Goal: Complete application form

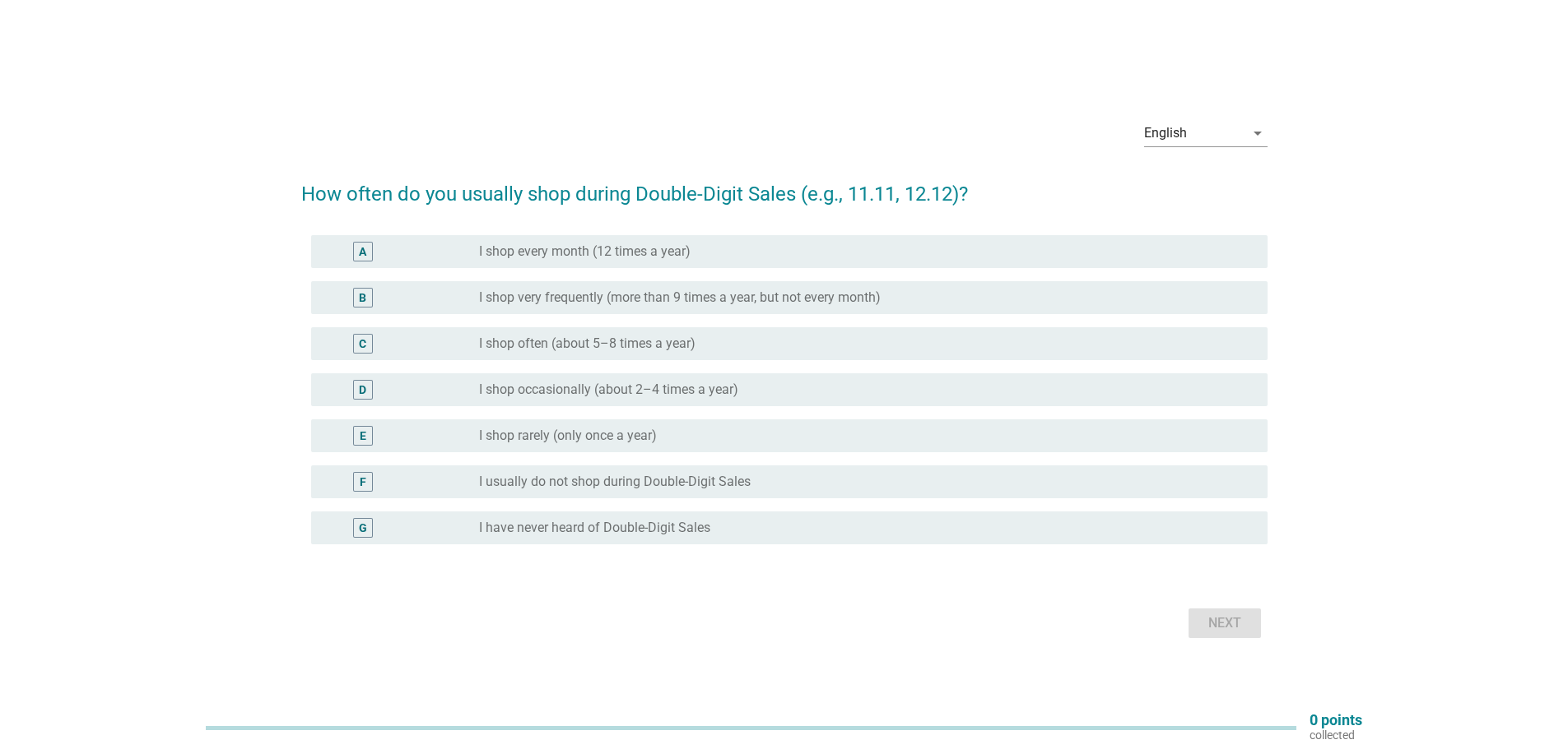
click at [561, 260] on div "radio_button_unchecked I shop every month (12 times a year)" at bounding box center [867, 252] width 776 height 20
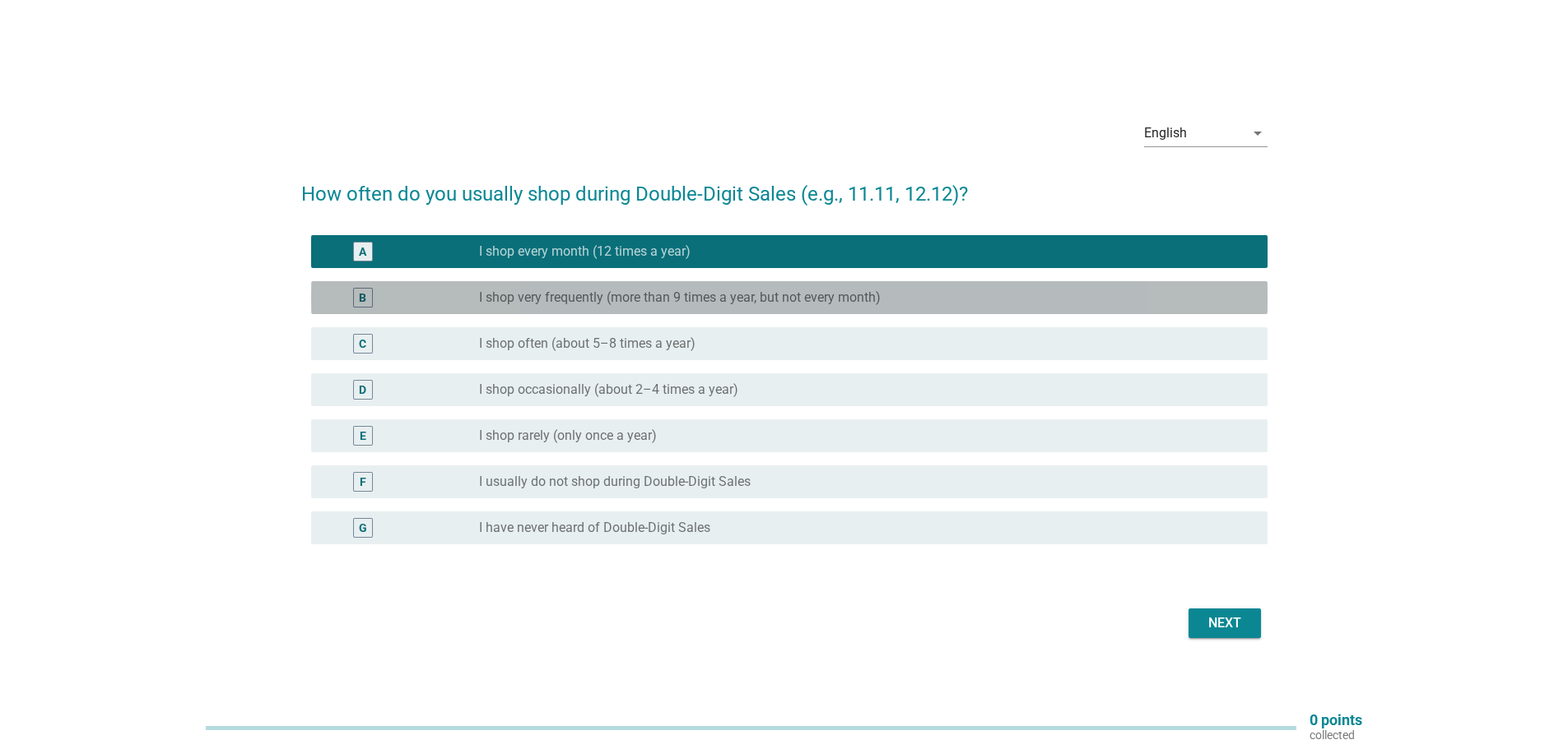
click at [567, 283] on div "B radio_button_unchecked I shop very frequently (more than 9 times a year, but …" at bounding box center [790, 298] width 957 height 33
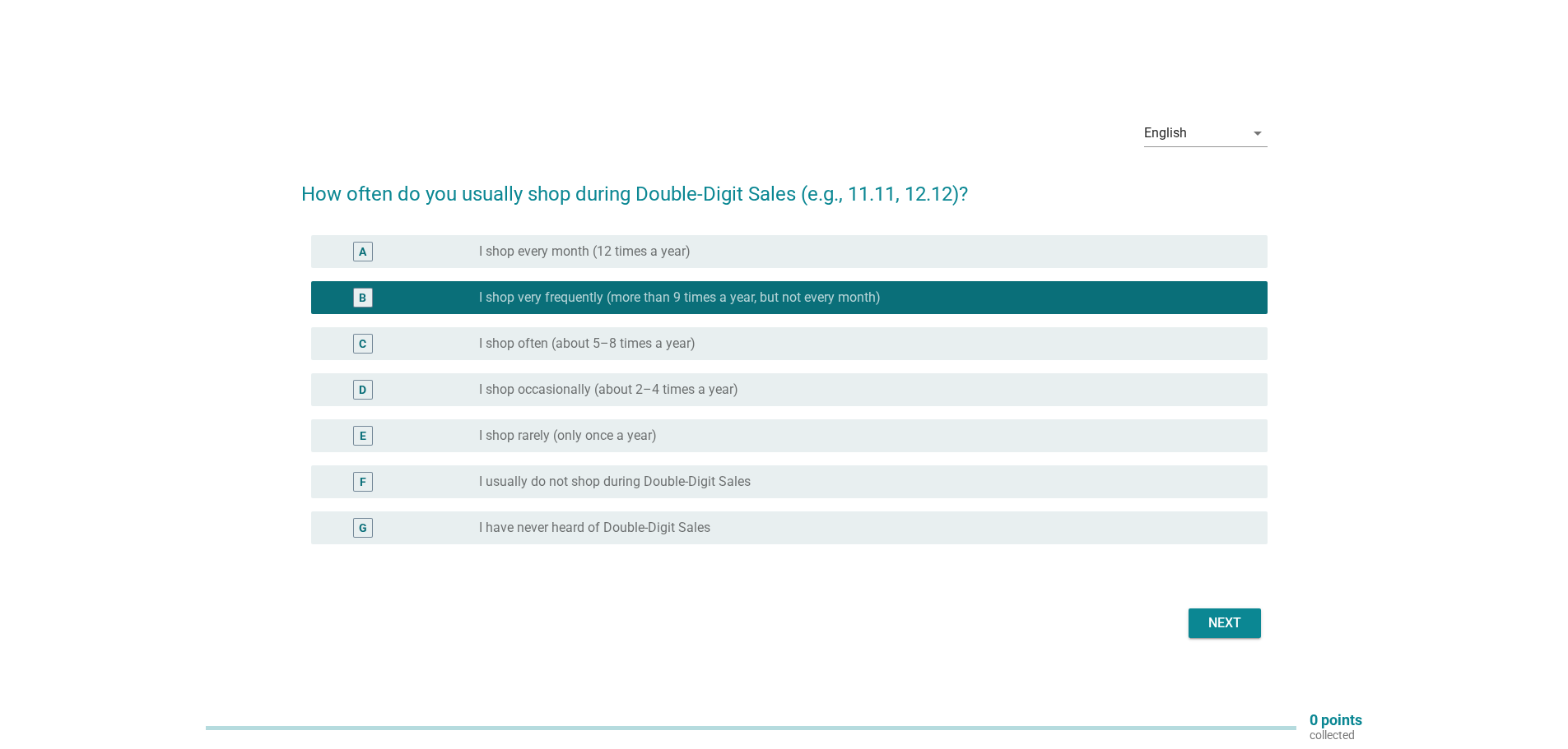
click at [1212, 629] on div "Next" at bounding box center [1224, 623] width 46 height 20
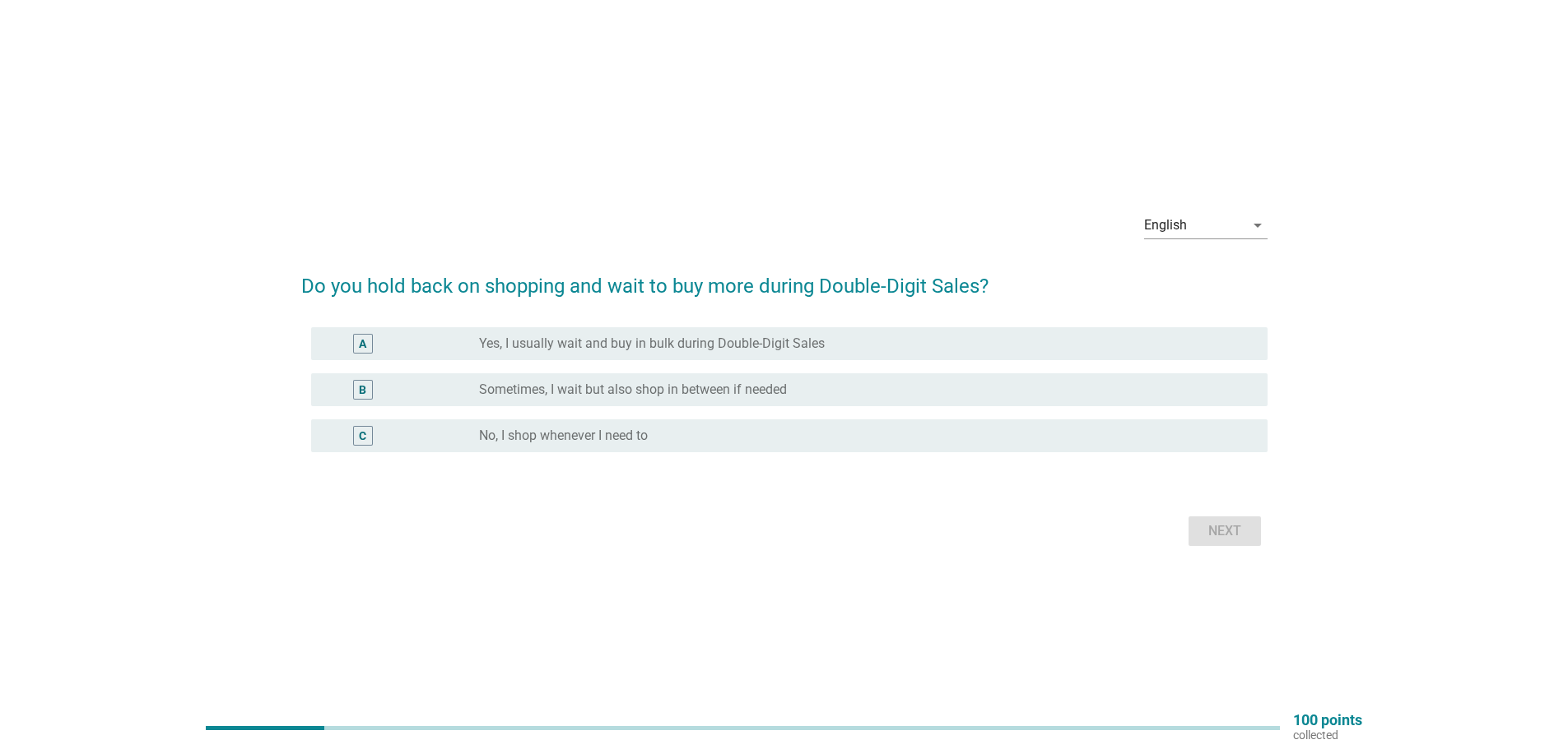
click at [672, 398] on label "Sometimes, I wait but also shop in between if needed" at bounding box center [633, 390] width 308 height 17
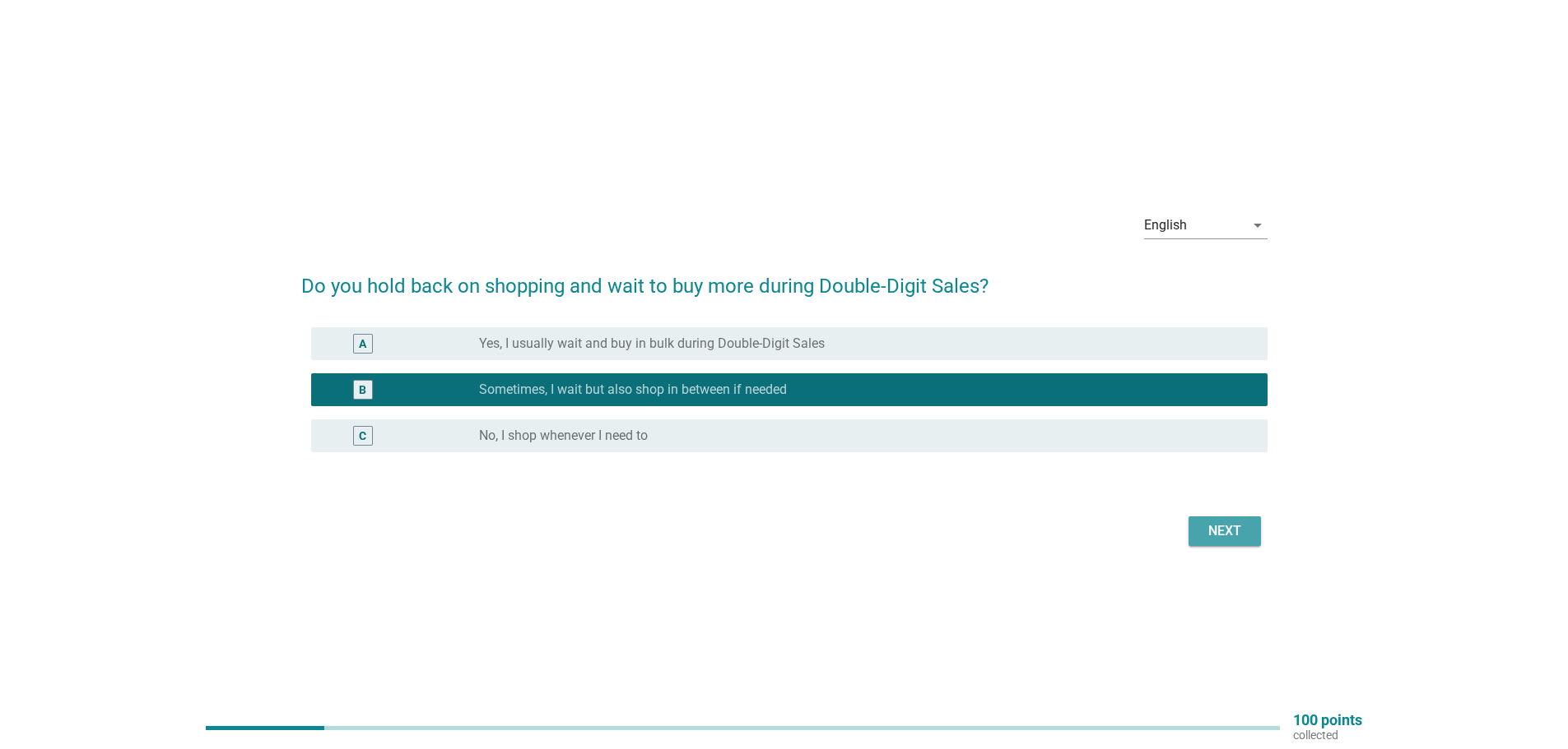
click at [1223, 533] on div "Next" at bounding box center [1224, 531] width 46 height 20
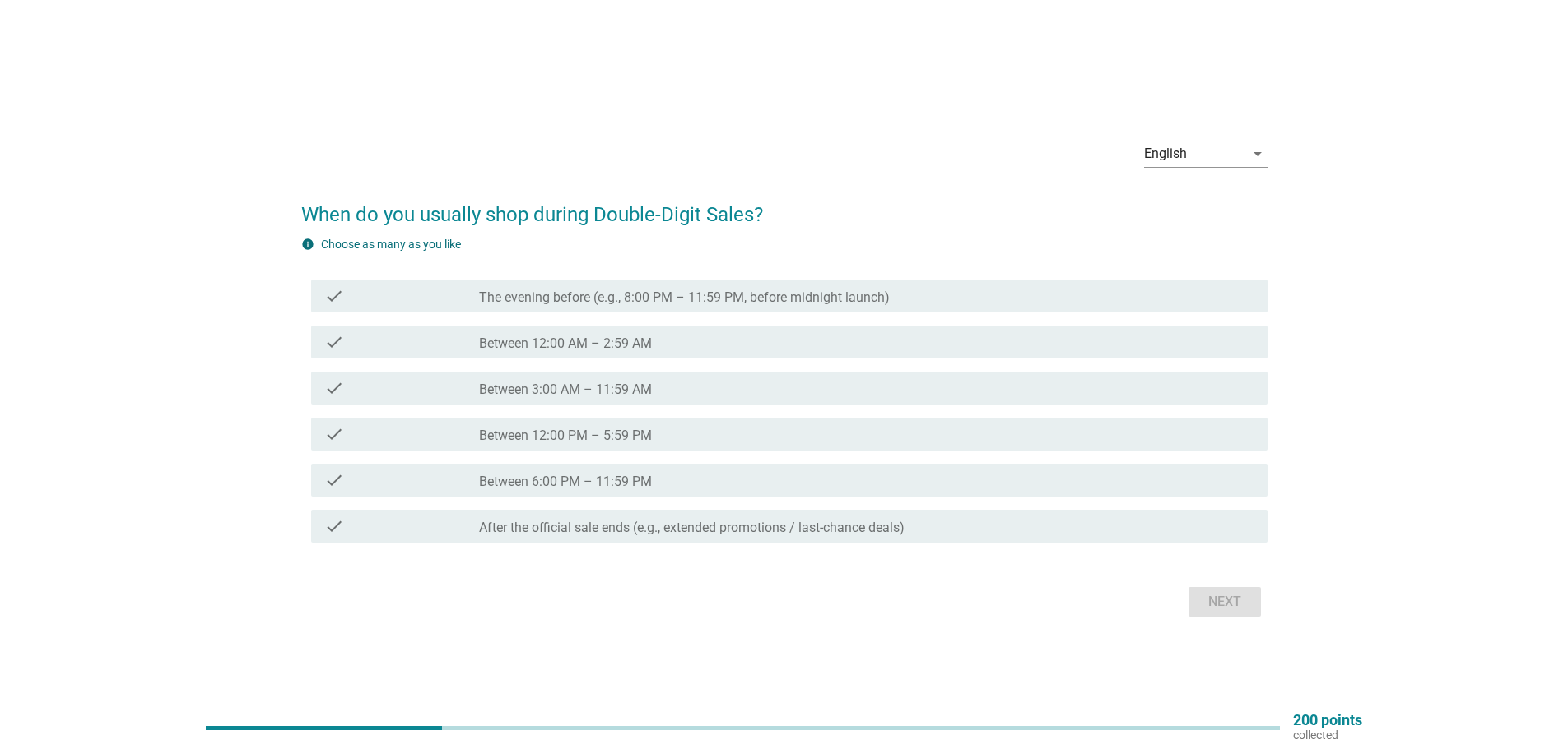
click at [618, 482] on label "Between 6:00 PM – 11:59 PM" at bounding box center [566, 482] width 173 height 17
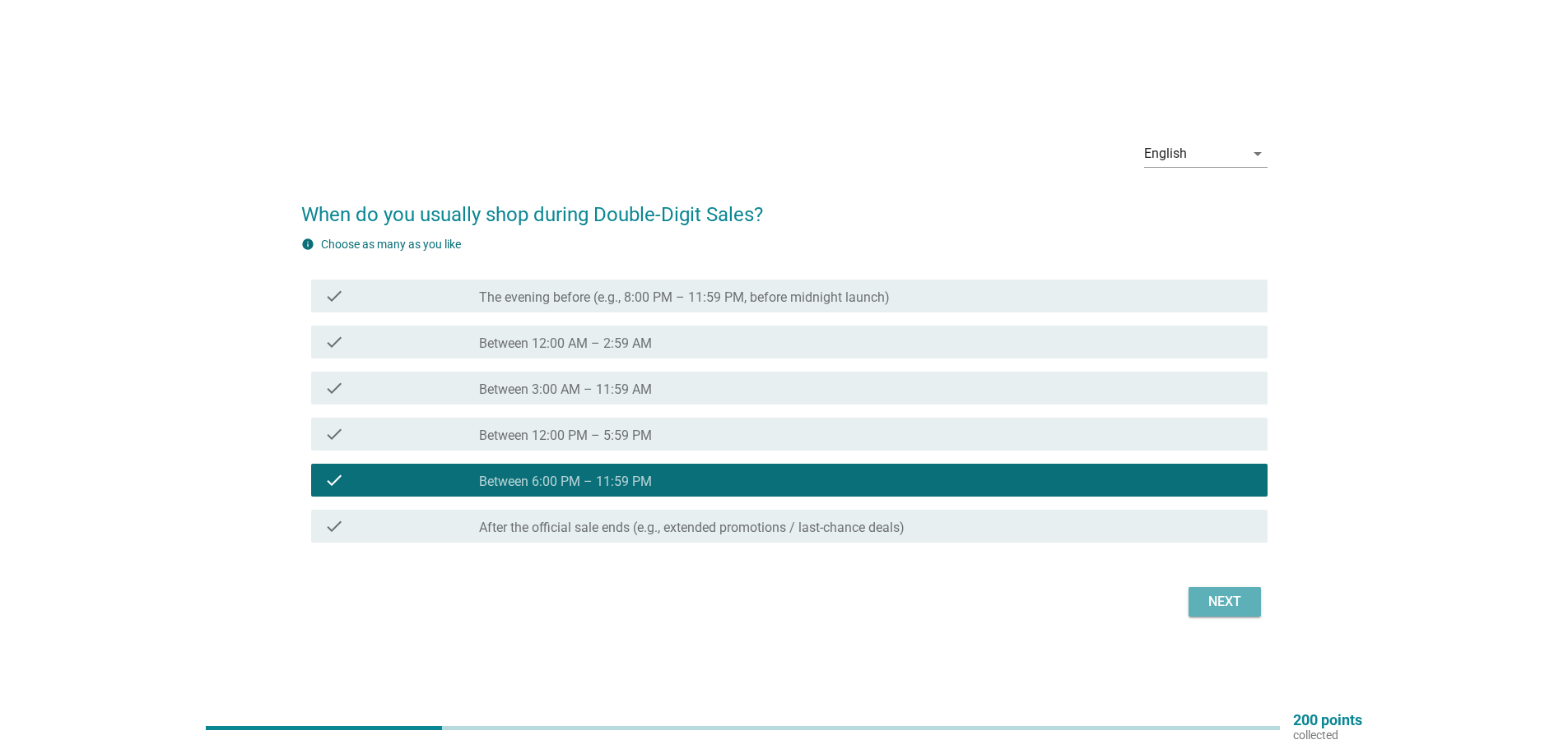
drag, startPoint x: 1236, startPoint y: 611, endPoint x: 1152, endPoint y: 609, distance: 84.0
click at [1237, 611] on div "Next" at bounding box center [1224, 602] width 46 height 20
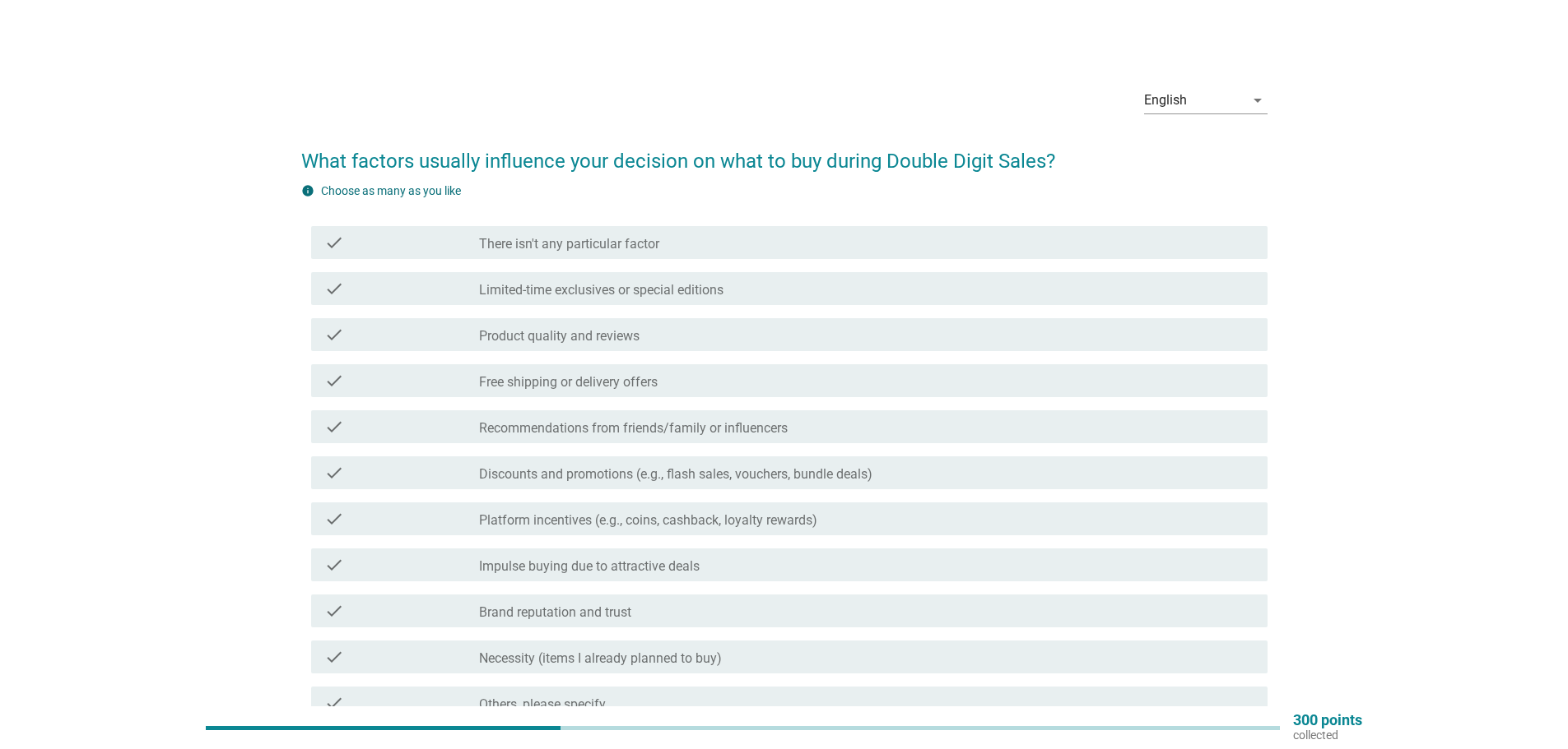
click at [613, 288] on label "Limited-time exclusives or special editions" at bounding box center [602, 290] width 245 height 17
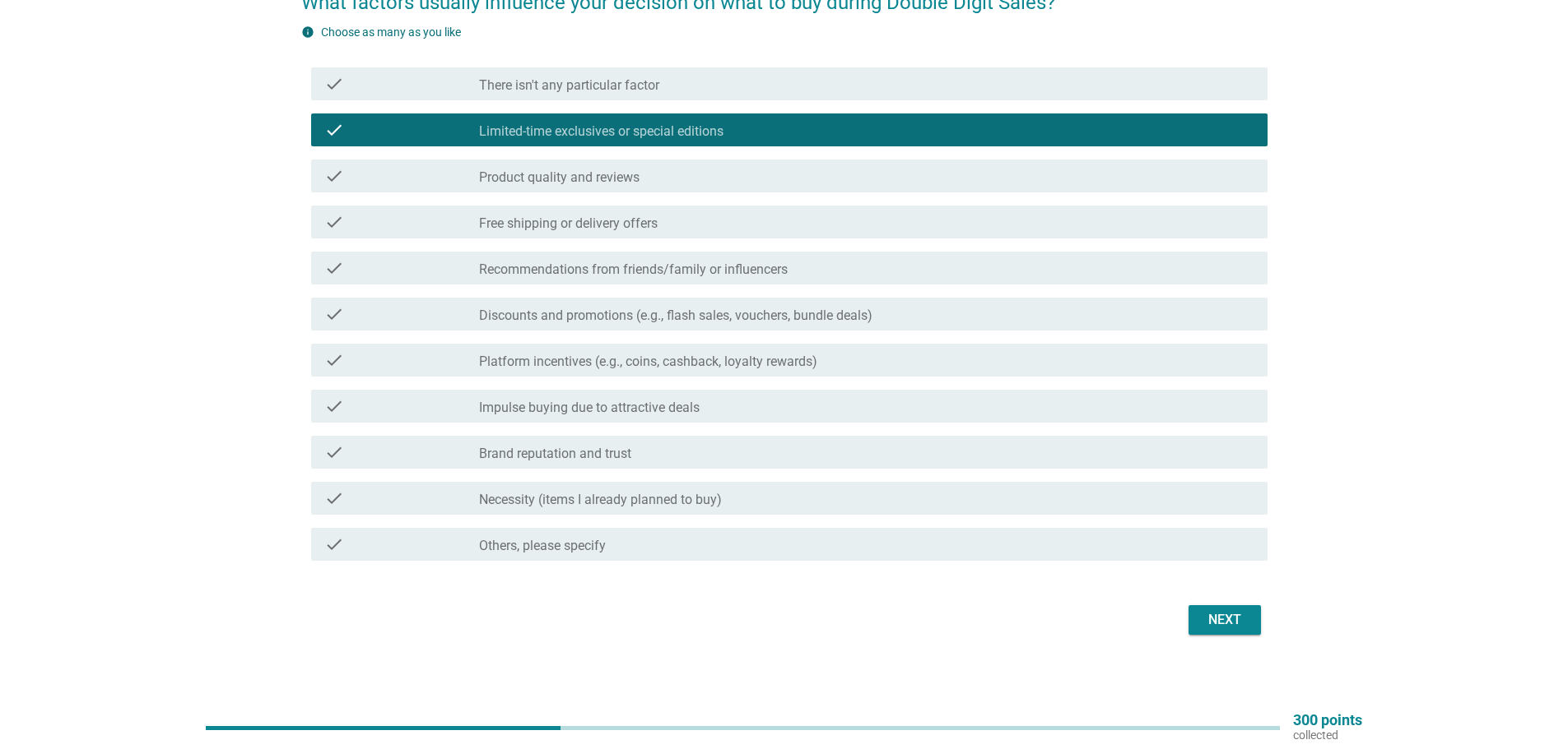
scroll to position [164, 0]
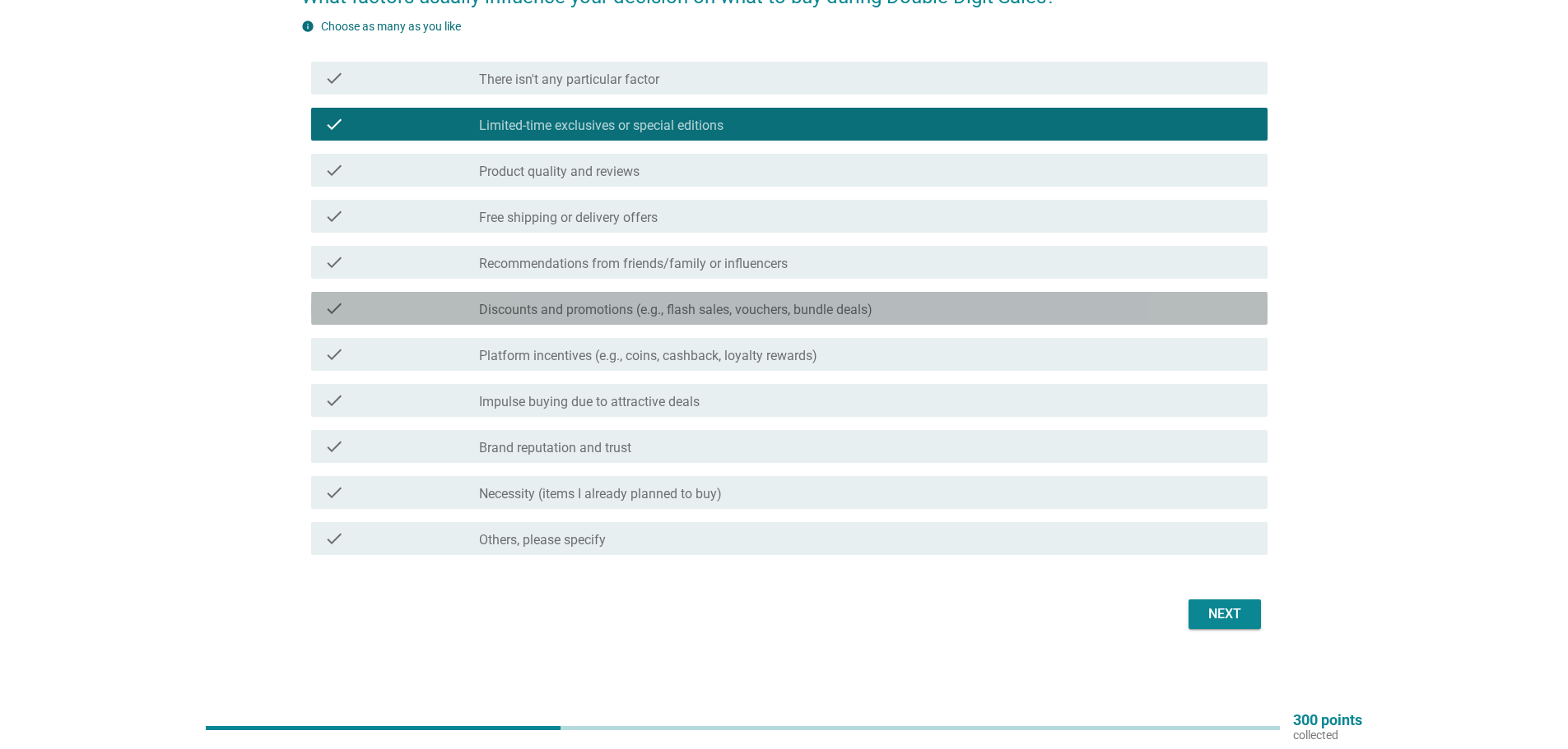
click at [613, 313] on label "Discounts and promotions (e.g., flash sales, vouchers, bundle deals)" at bounding box center [676, 309] width 394 height 17
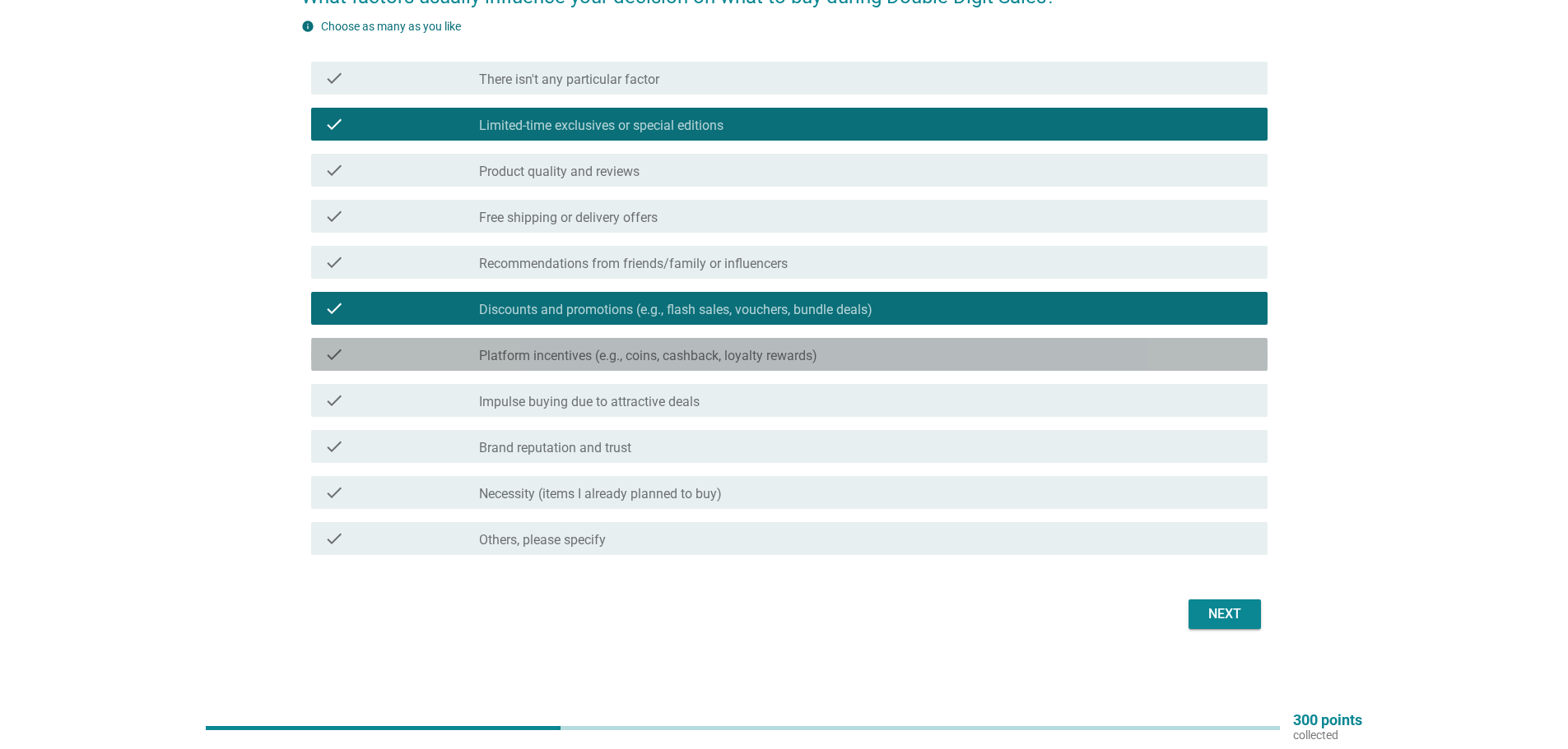
click at [613, 351] on label "Platform incentives (e.g., coins, cashback, loyalty rewards)" at bounding box center [648, 356] width 338 height 17
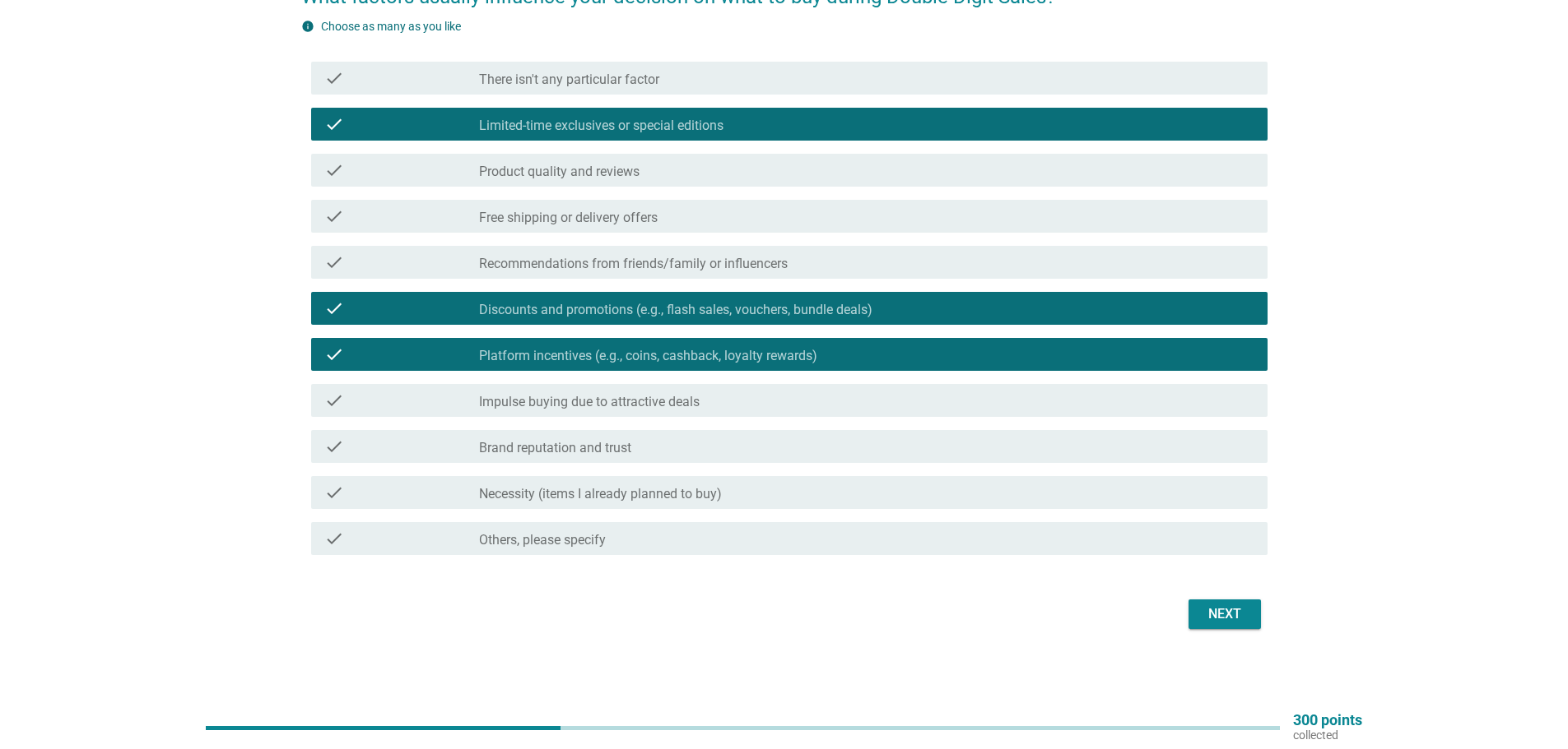
click at [639, 492] on label "Necessity (items I already planned to buy)" at bounding box center [601, 494] width 243 height 17
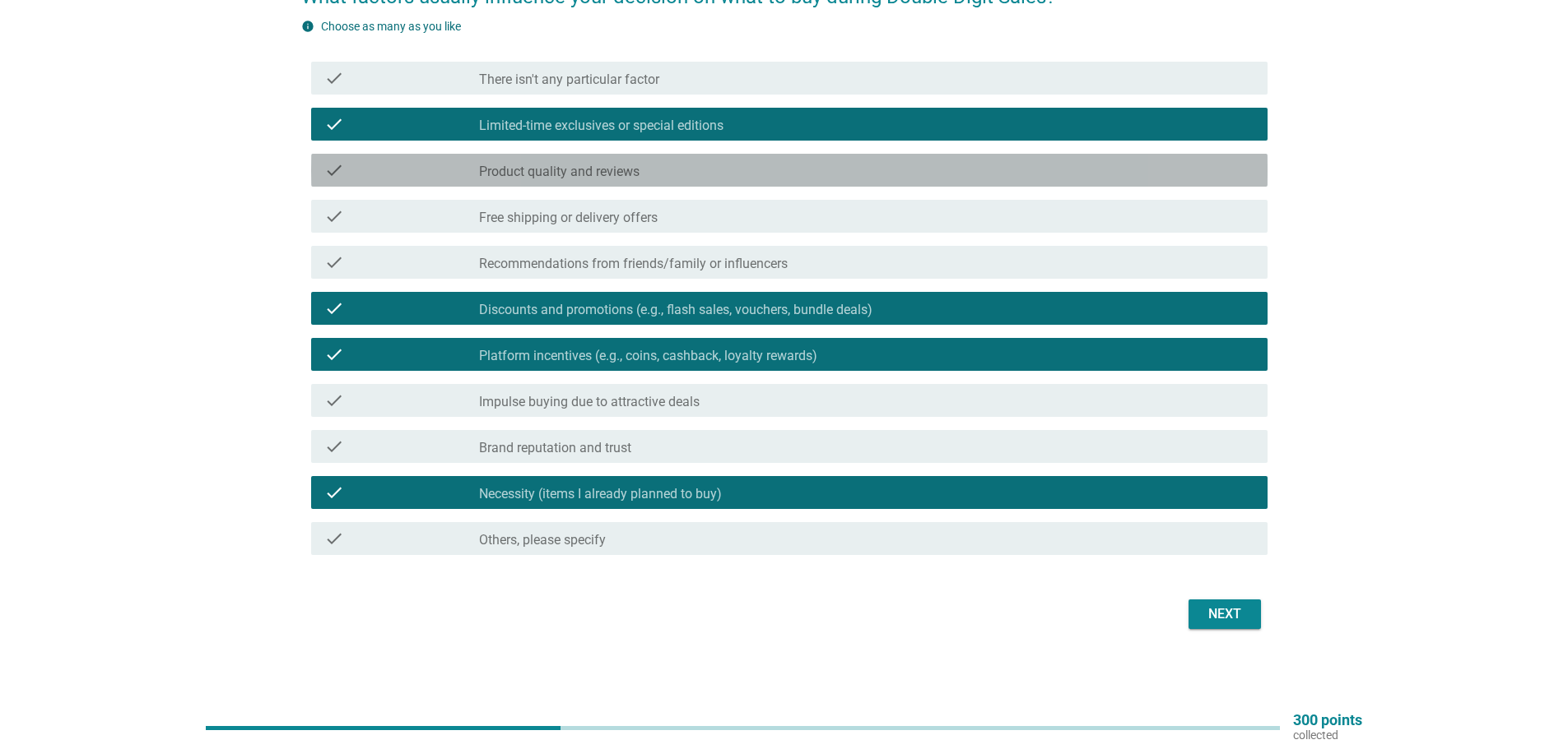
click at [625, 163] on label "Product quality and reviews" at bounding box center [560, 171] width 161 height 17
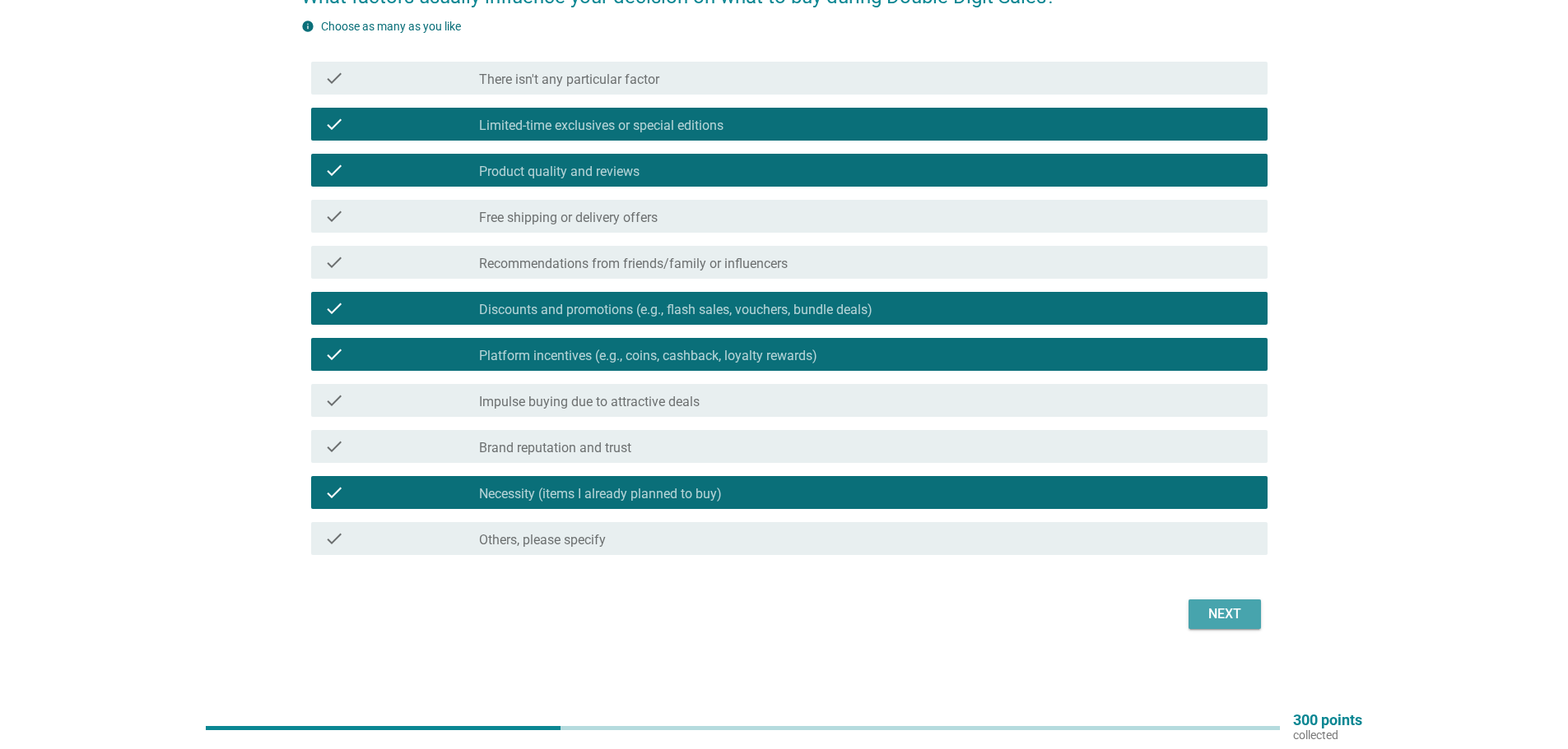
click at [1218, 621] on div "Next" at bounding box center [1224, 614] width 46 height 20
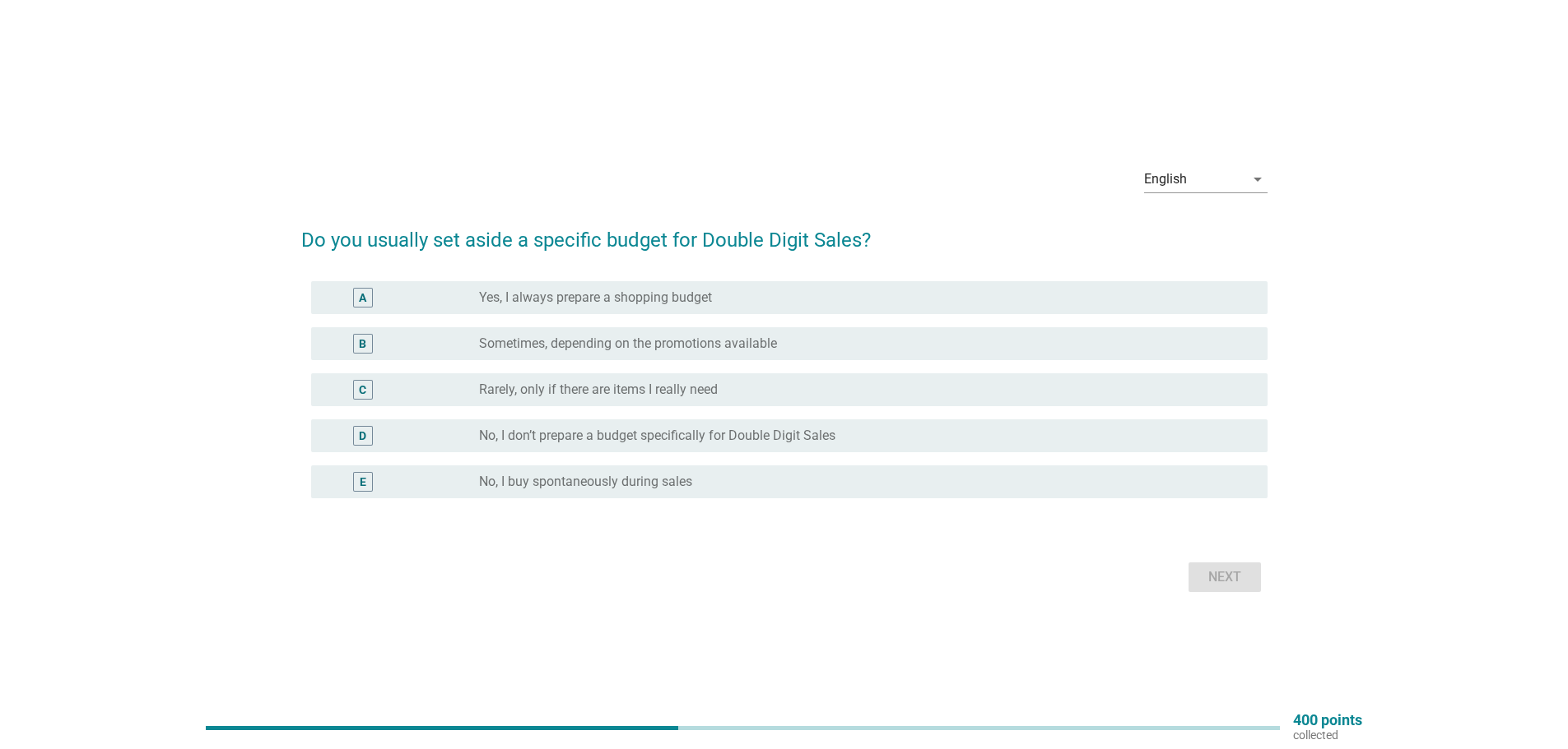
click at [651, 295] on label "Yes, I always prepare a shopping budget" at bounding box center [596, 297] width 233 height 17
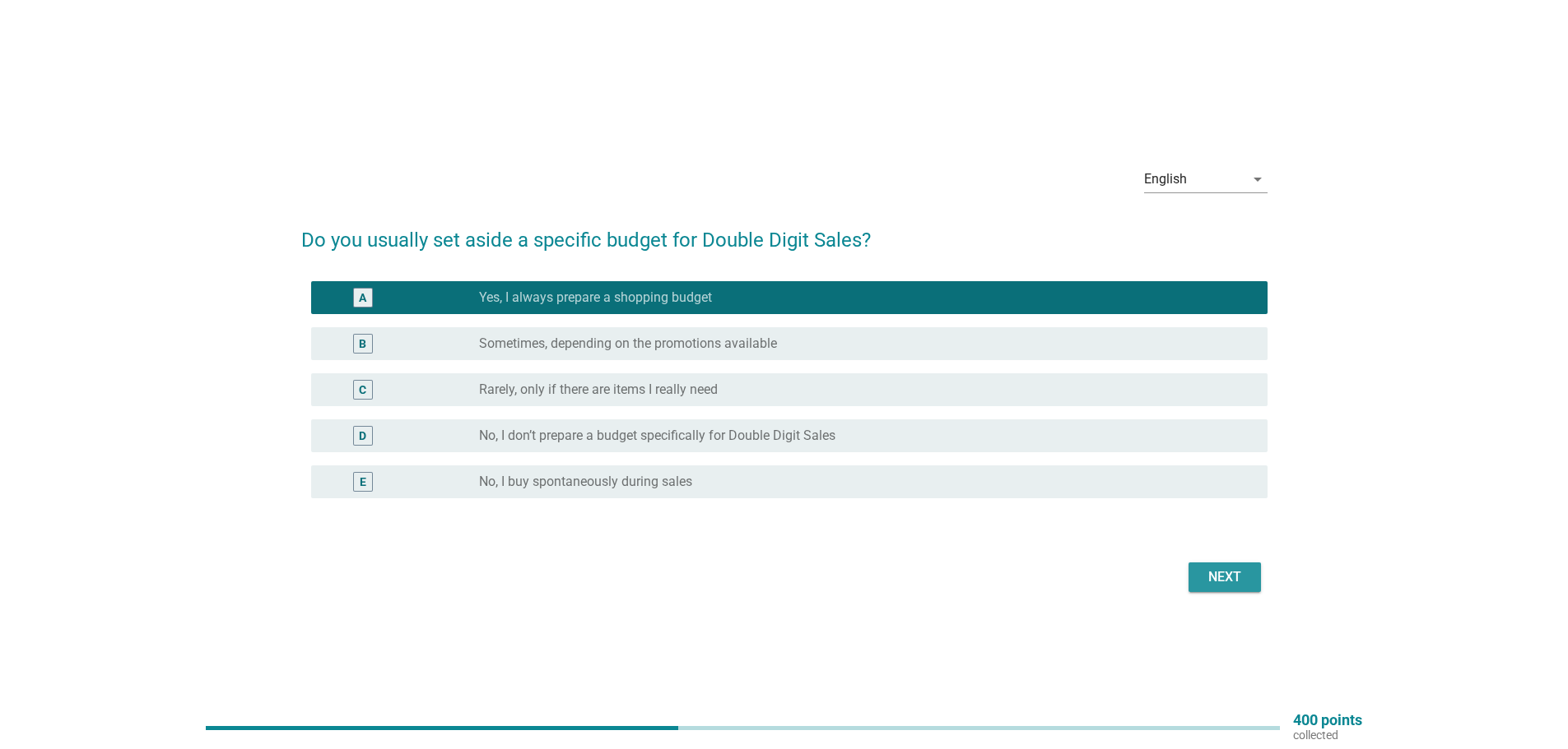
click at [1211, 573] on div "Next" at bounding box center [1224, 577] width 46 height 20
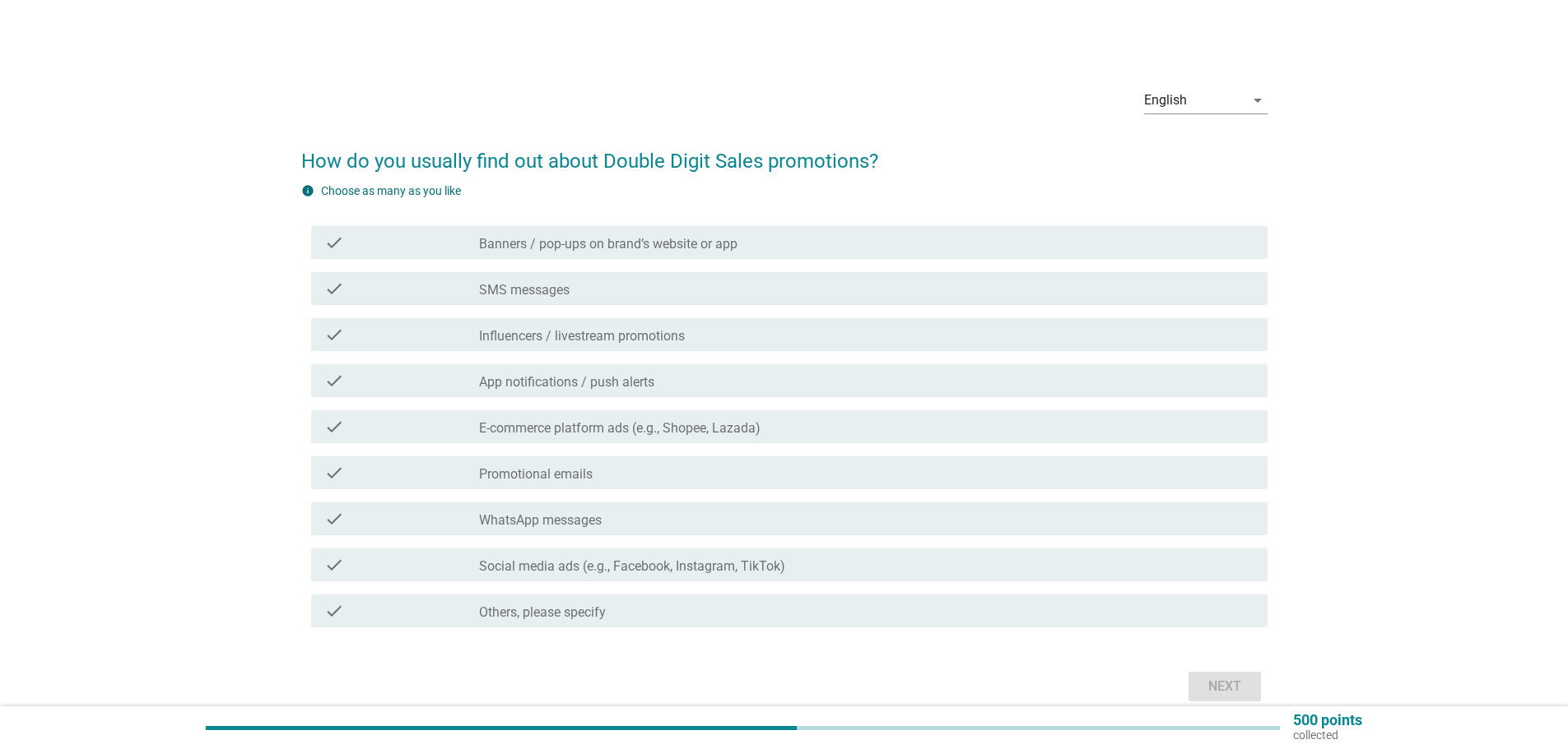
click at [615, 237] on label "Banners / pop-ups on brand’s website or app" at bounding box center [609, 244] width 259 height 17
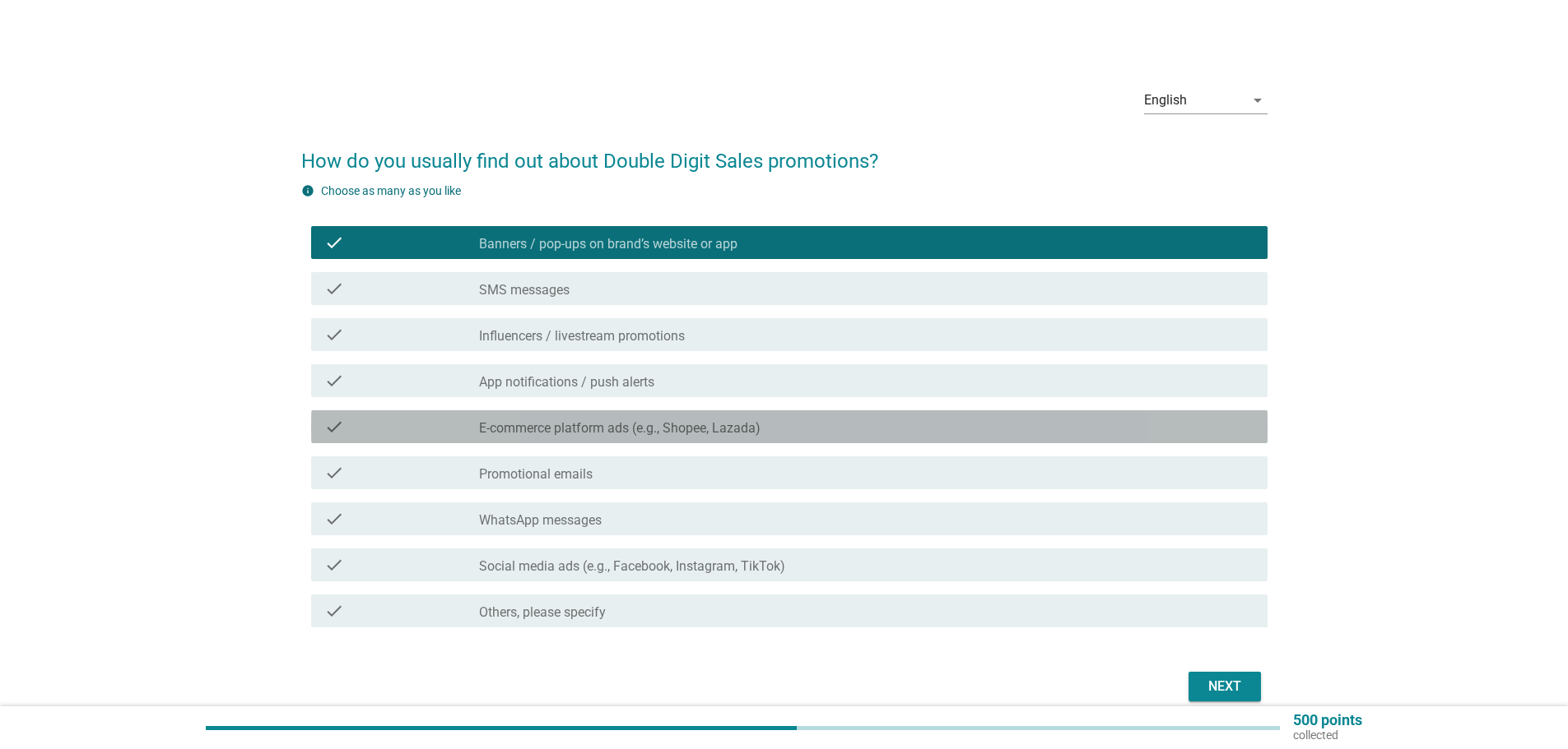
click at [596, 427] on label "E-commerce platform ads (e.g., Shopee, Lazada)" at bounding box center [620, 428] width 282 height 17
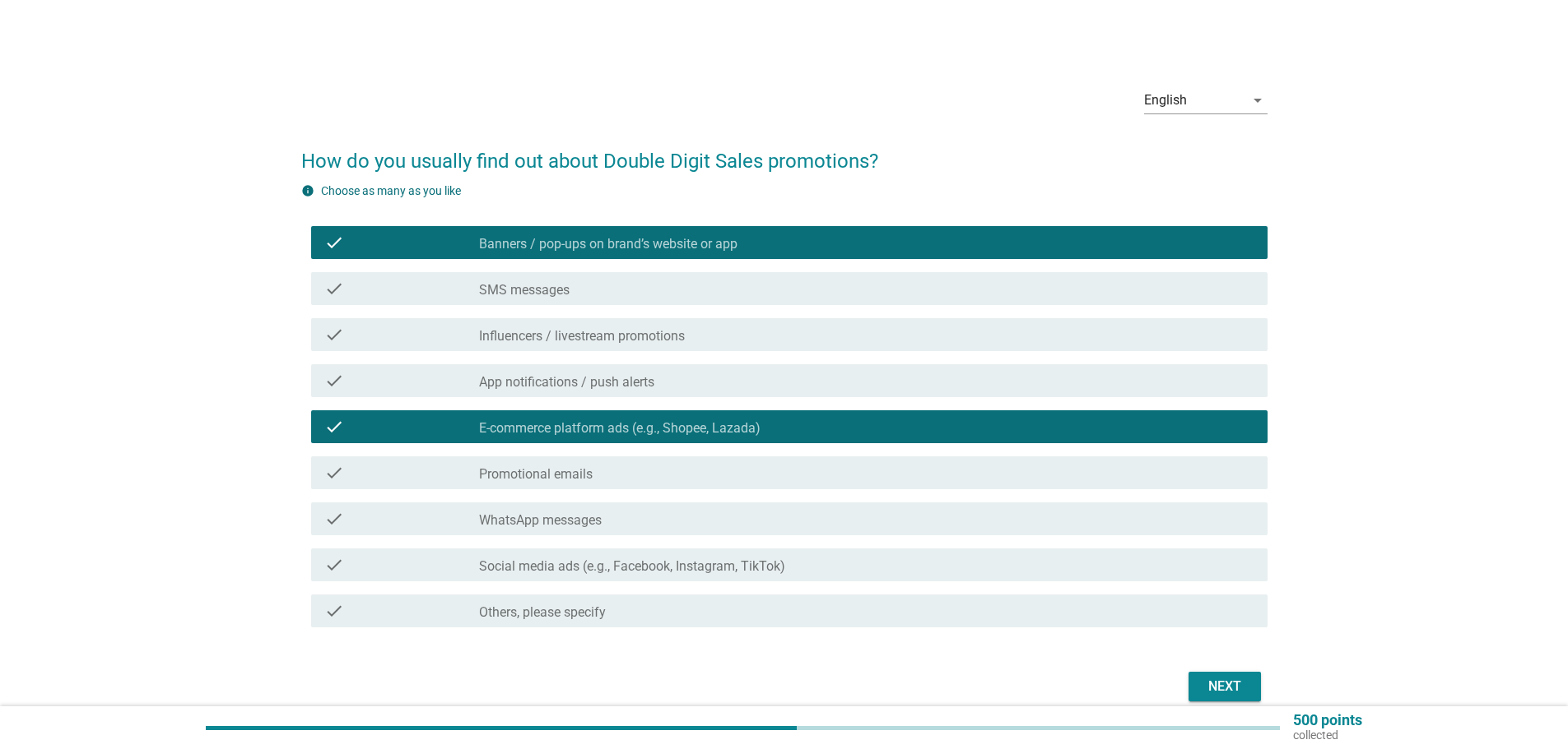
click at [585, 466] on div "check_box_outline_blank Promotional emails" at bounding box center [867, 473] width 776 height 20
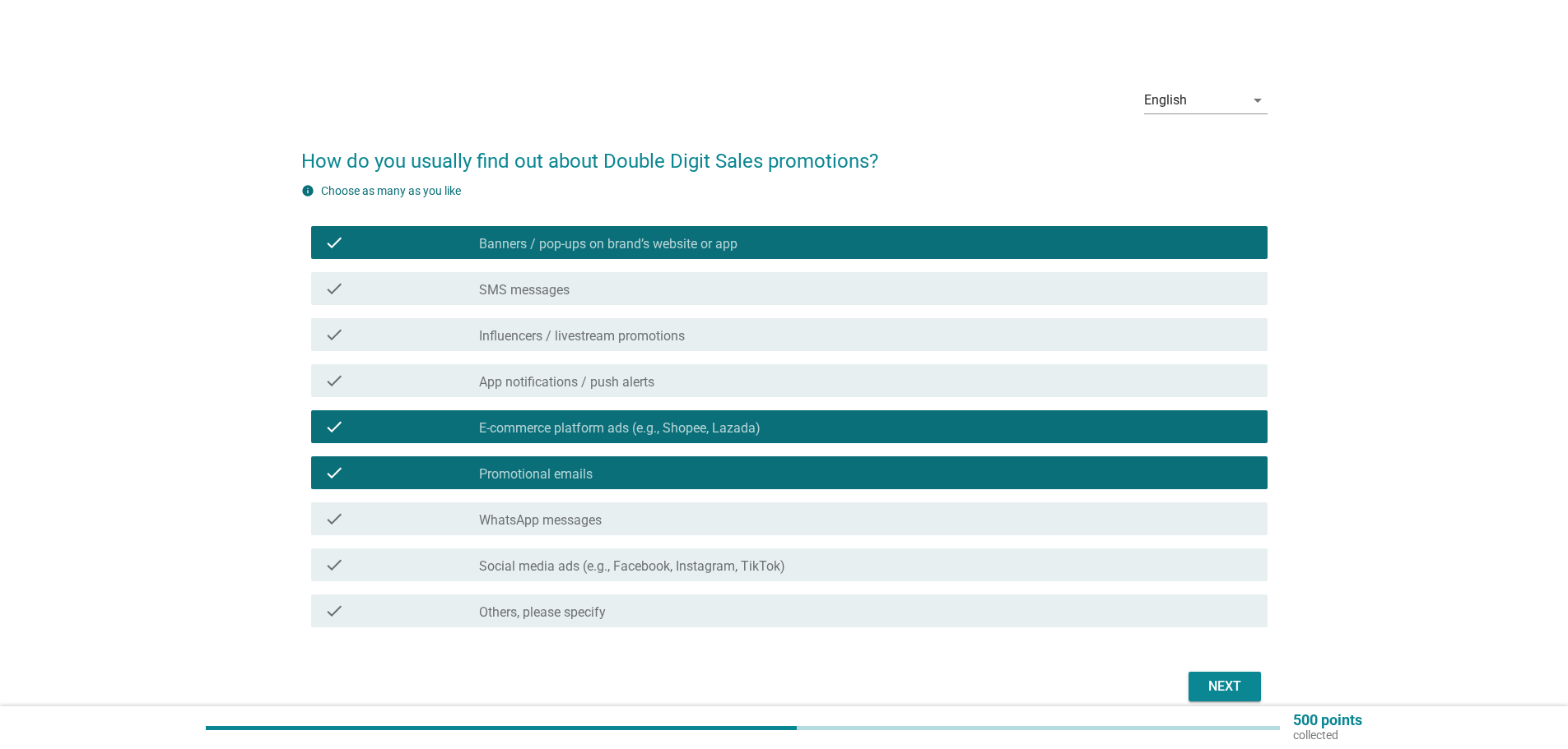
click at [589, 568] on label "Social media ads (e.g., Facebook, Instagram, TikTok)" at bounding box center [632, 566] width 306 height 17
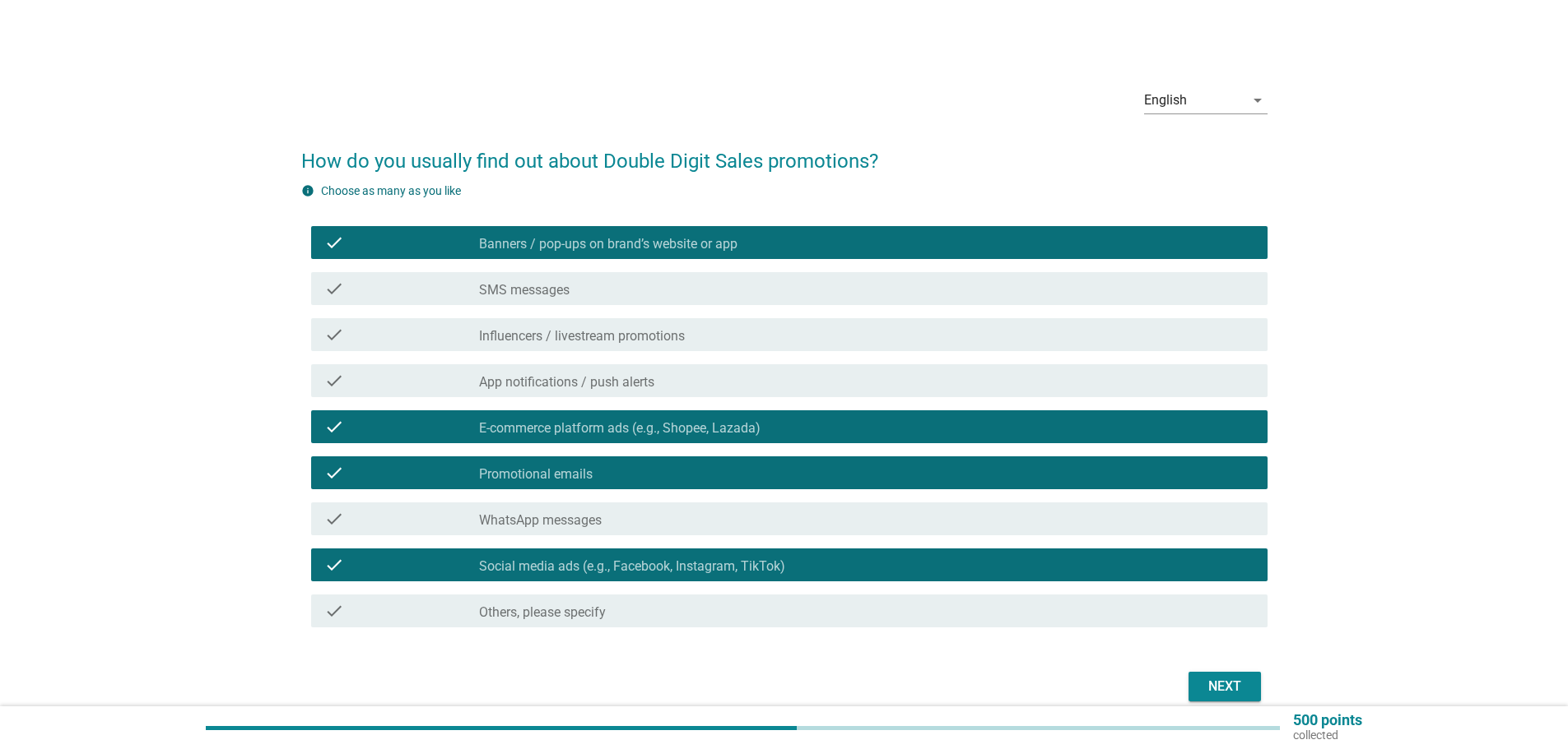
click at [581, 383] on label "App notifications / push alerts" at bounding box center [567, 382] width 175 height 17
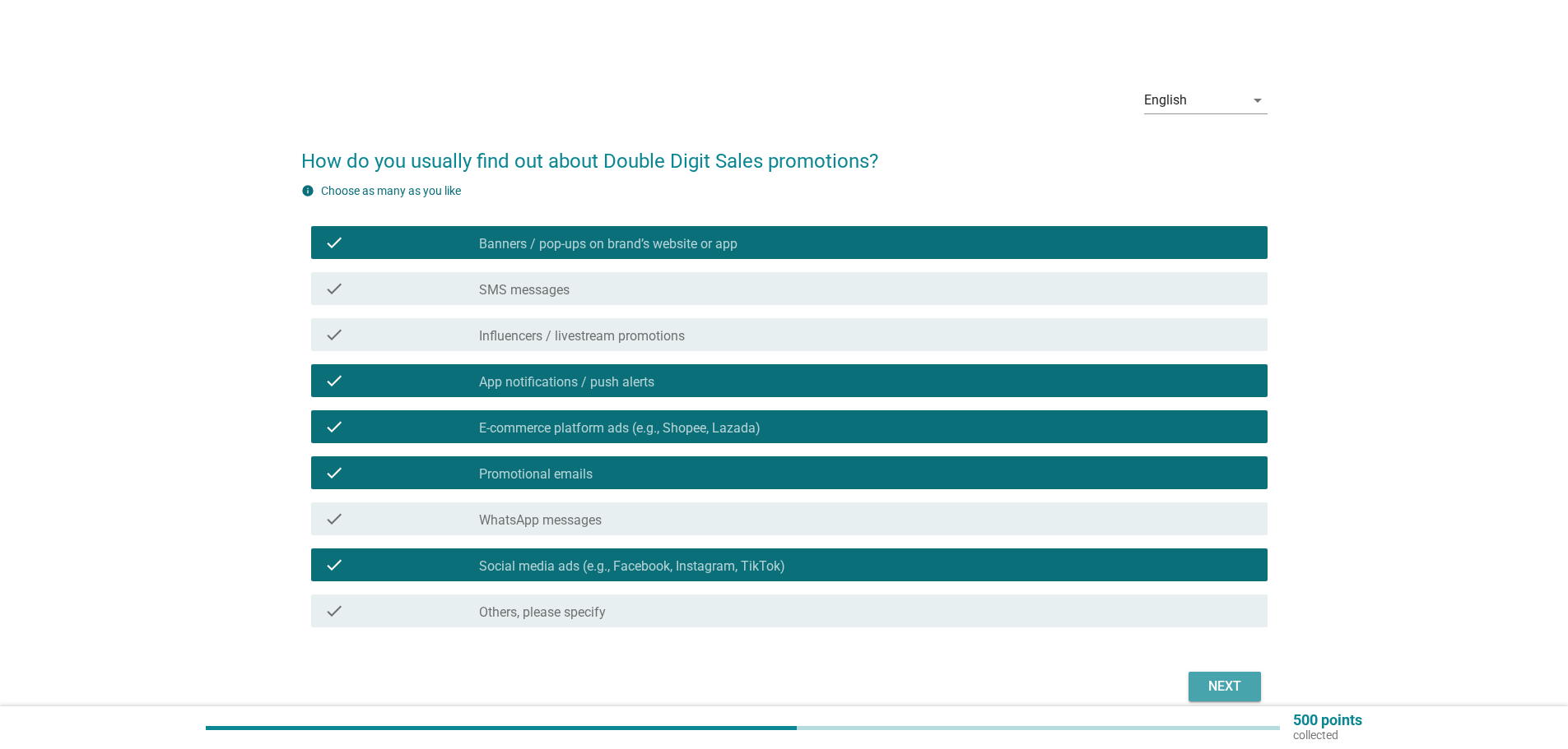
click at [1229, 682] on div "Next" at bounding box center [1224, 687] width 46 height 20
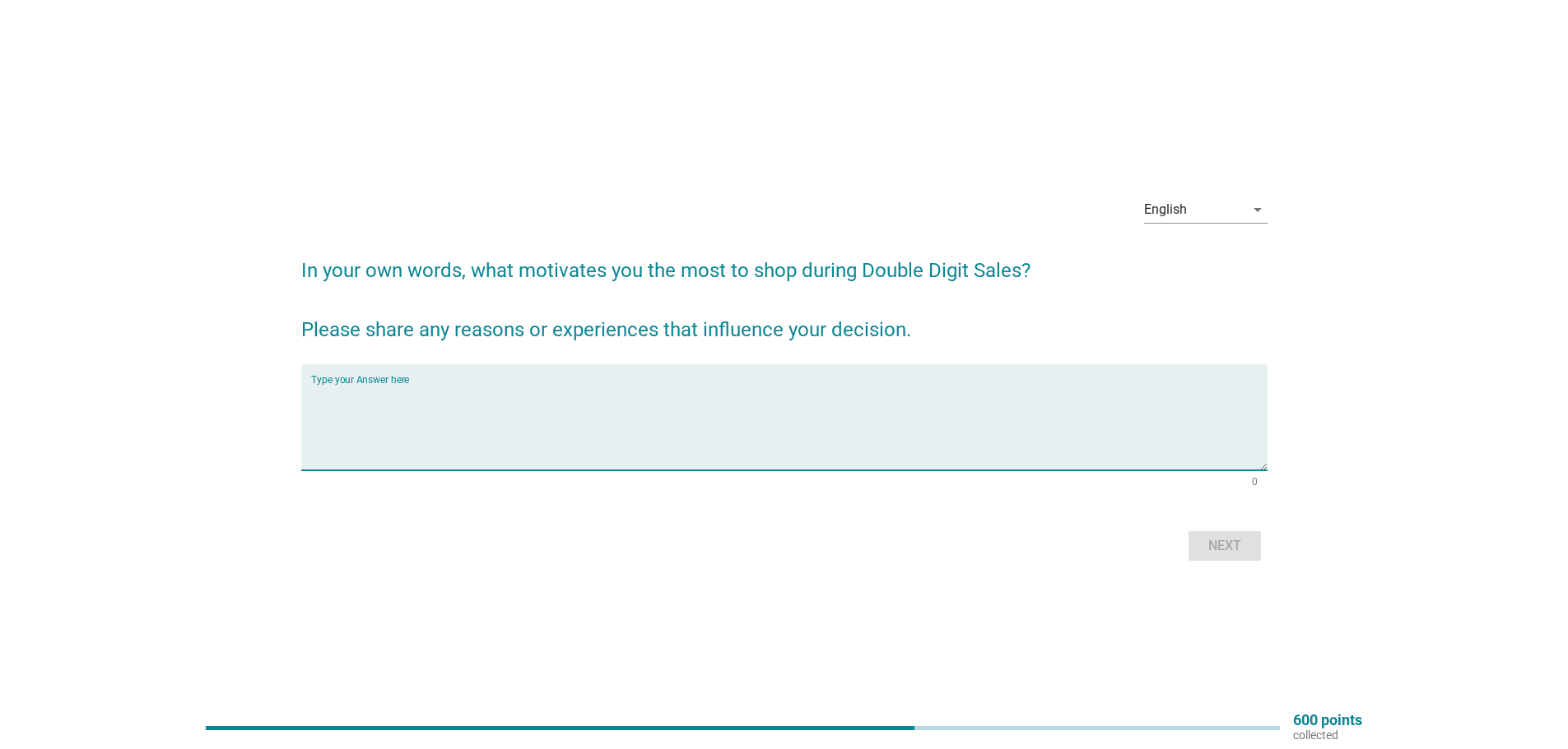
click at [571, 398] on textarea "Type your Answer here" at bounding box center [790, 427] width 957 height 87
type textarea "they have pretty good product discount that cheaper than offline shops"
click at [1217, 531] on button "Next" at bounding box center [1224, 546] width 73 height 30
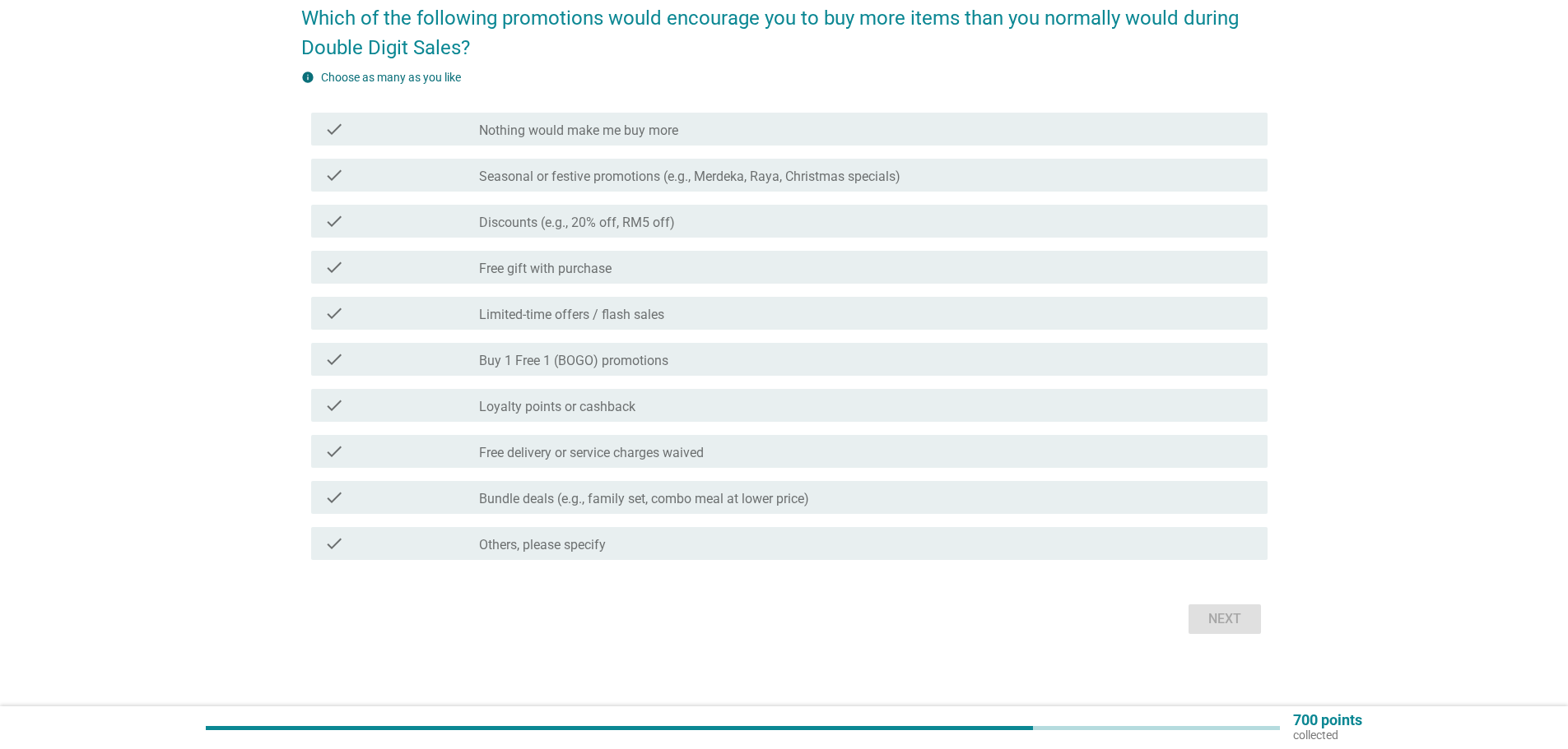
scroll to position [149, 0]
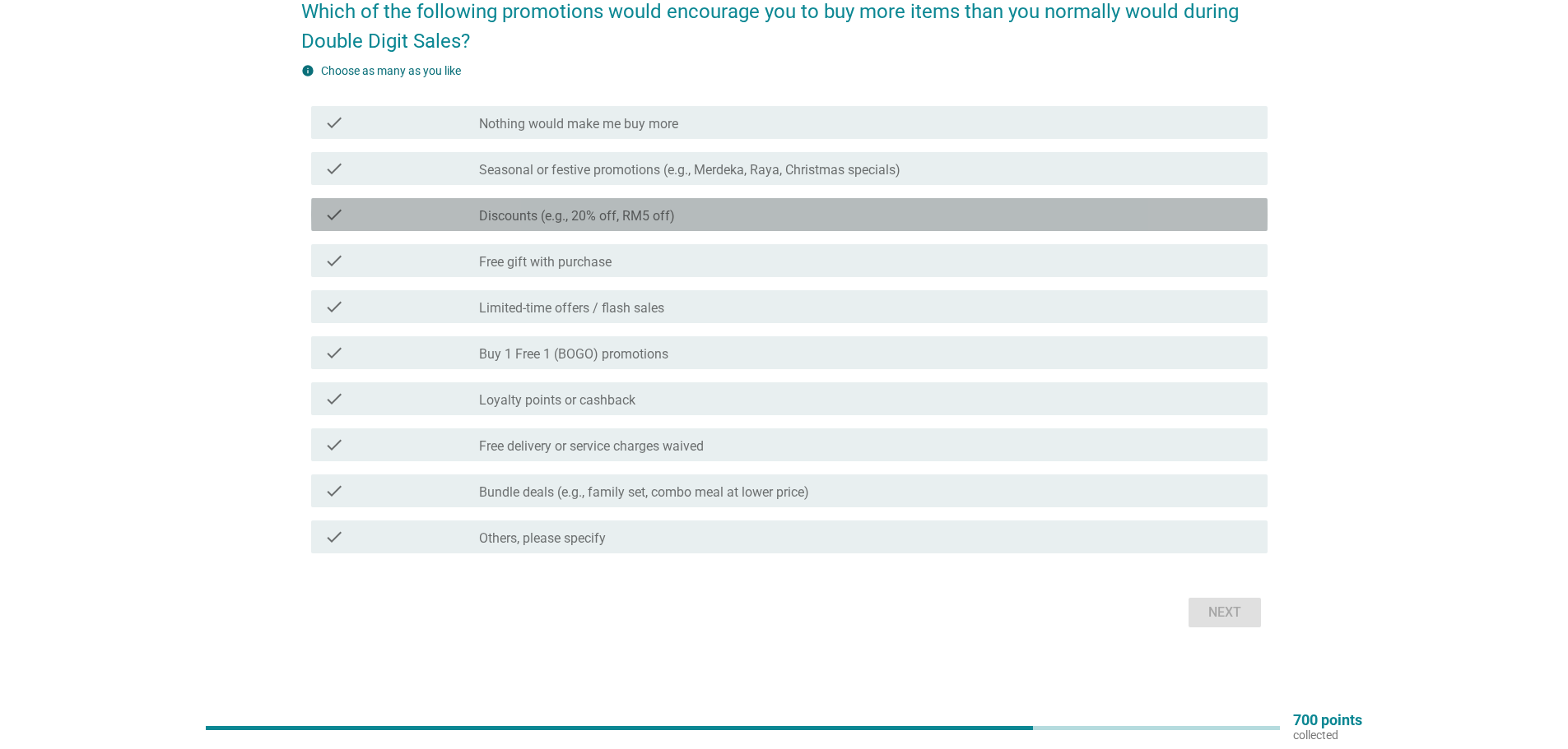
click at [604, 223] on label "Discounts (e.g., 20% off, RM5 off)" at bounding box center [577, 216] width 196 height 17
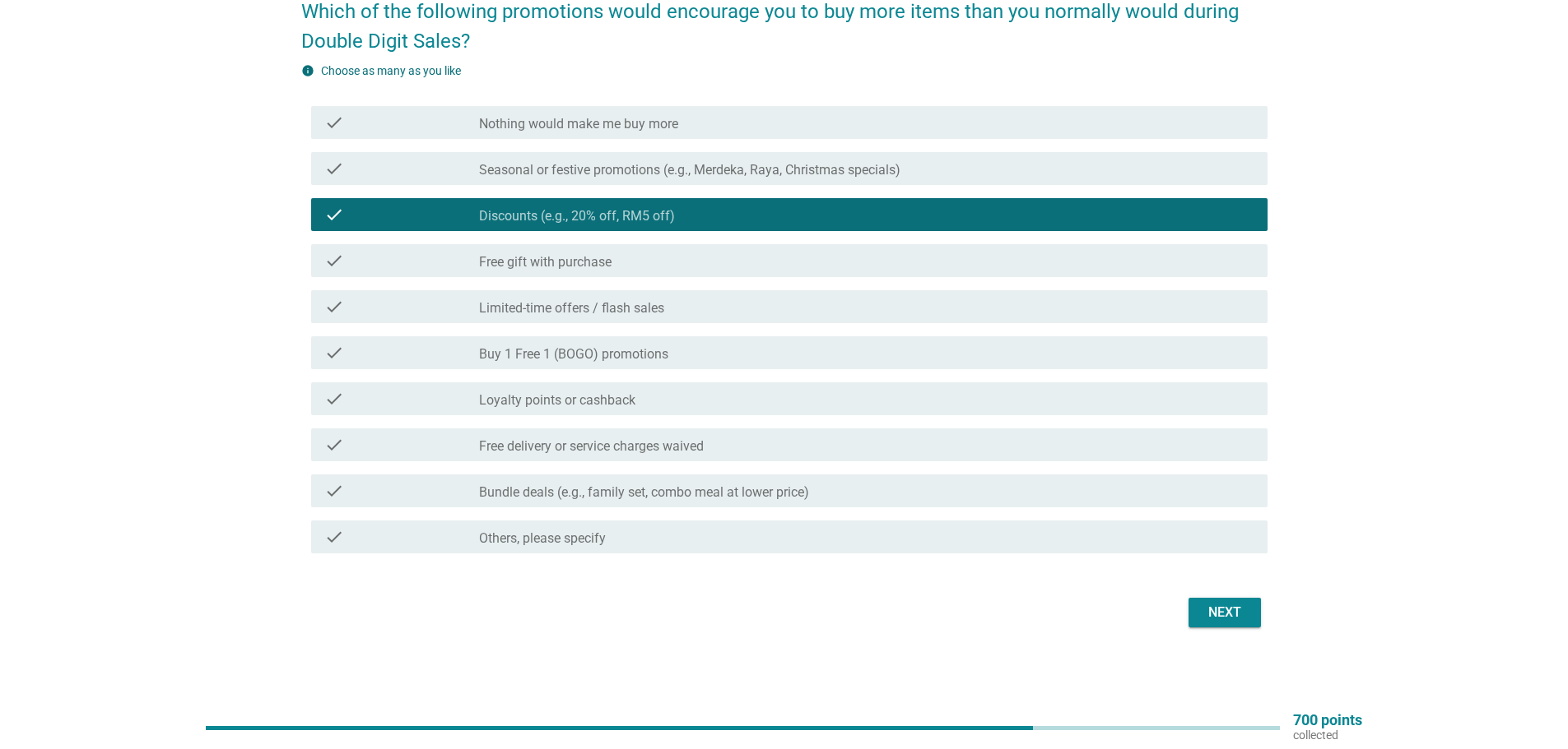
click at [589, 360] on label "Buy 1 Free 1 (BOGO) promotions" at bounding box center [574, 354] width 189 height 17
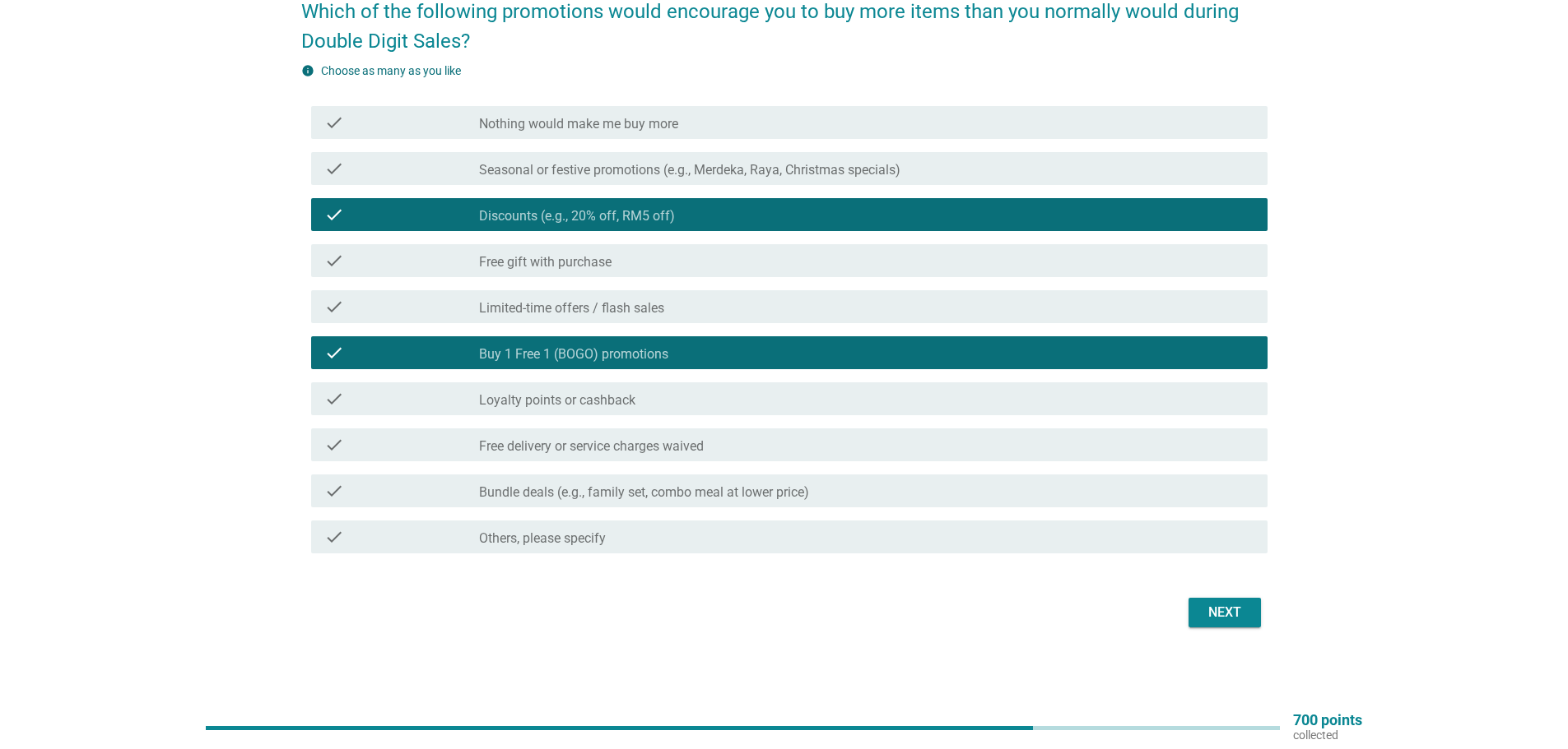
click at [652, 163] on label "Seasonal or festive promotions (e.g., Merdeka, Raya, Christmas specials)" at bounding box center [690, 170] width 422 height 17
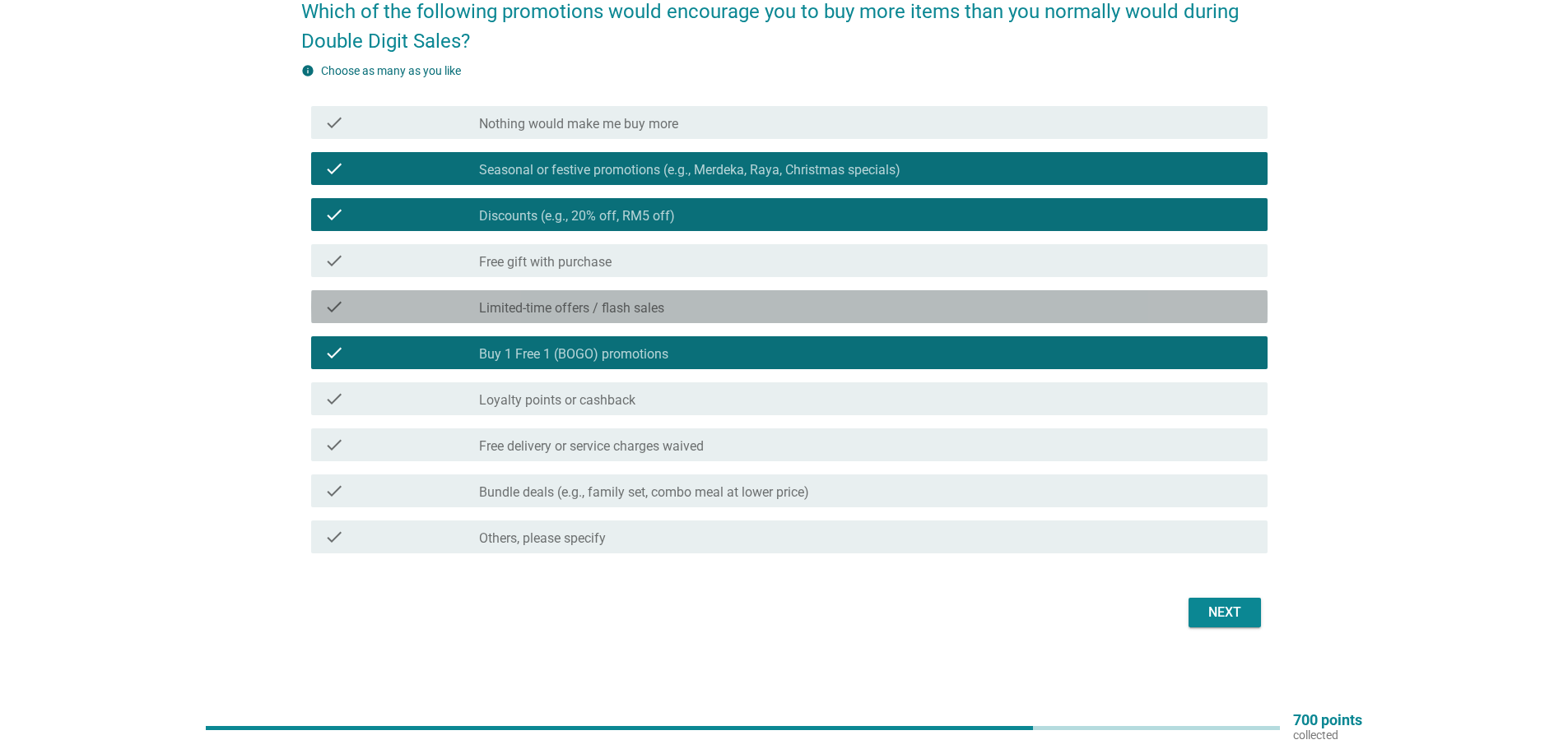
click at [620, 309] on label "Limited-time offers / flash sales" at bounding box center [572, 309] width 185 height 17
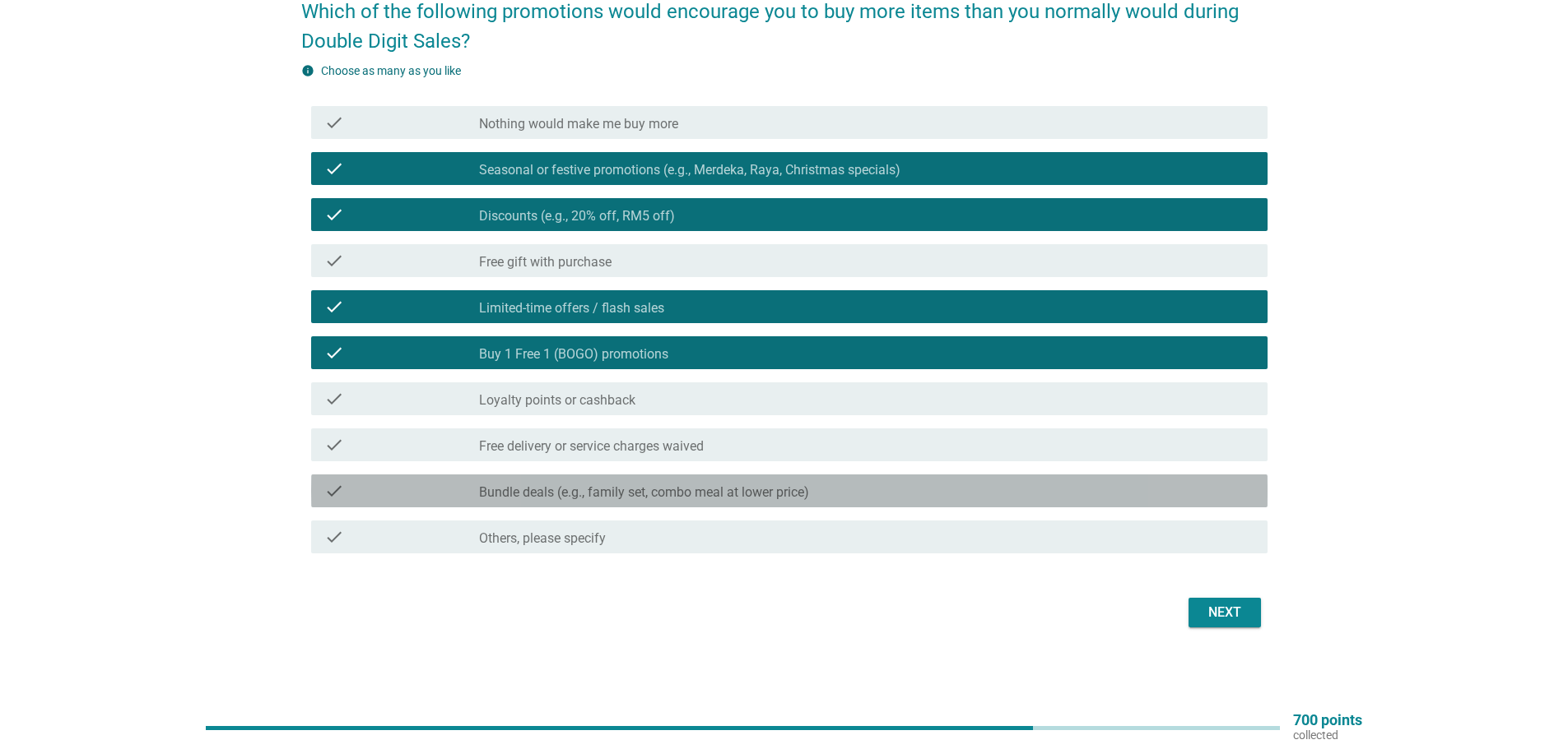
click at [889, 496] on div "check_box_outline_blank Bundle deals (e.g., family set, combo meal at lower pri…" at bounding box center [867, 491] width 776 height 20
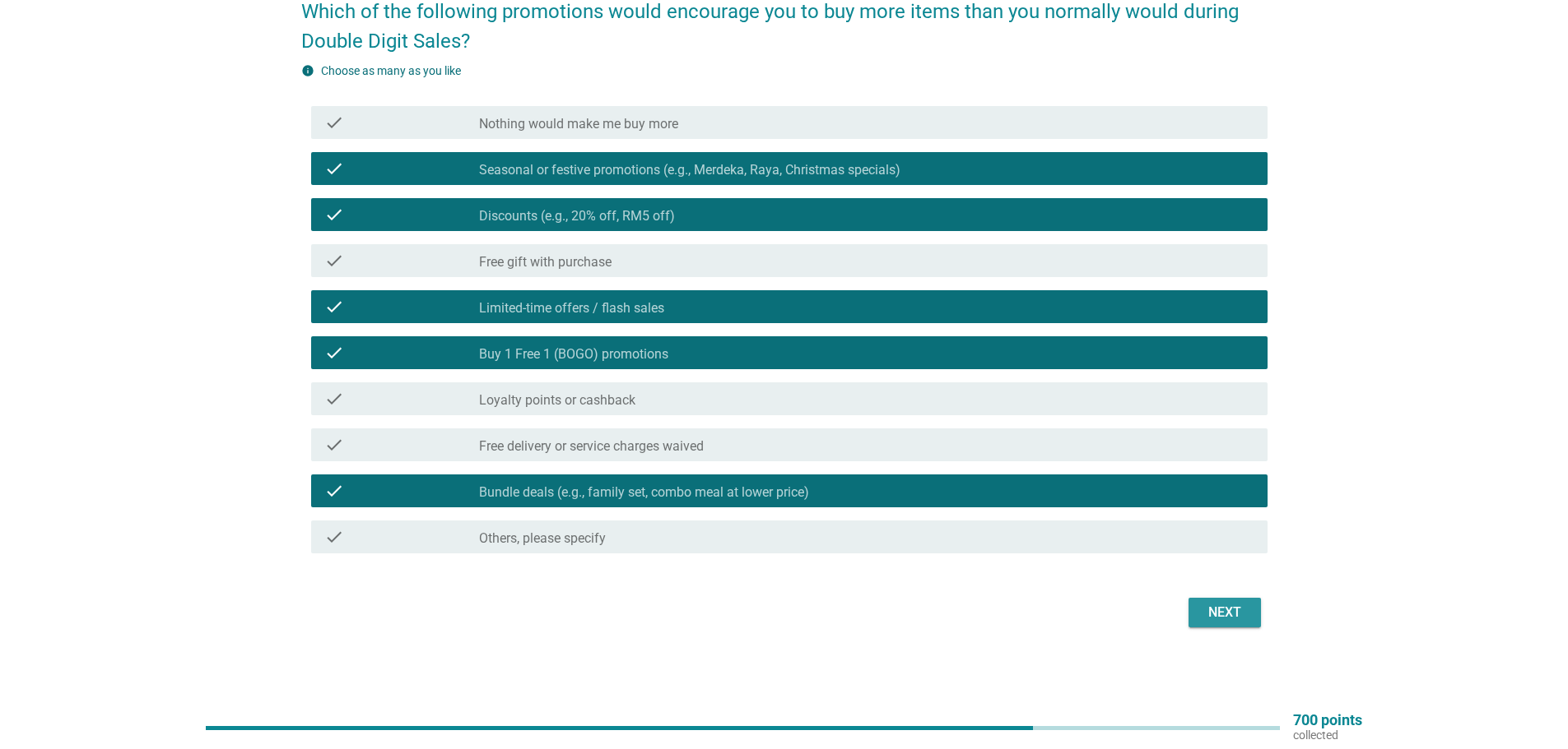
click at [1230, 620] on div "Next" at bounding box center [1224, 613] width 46 height 20
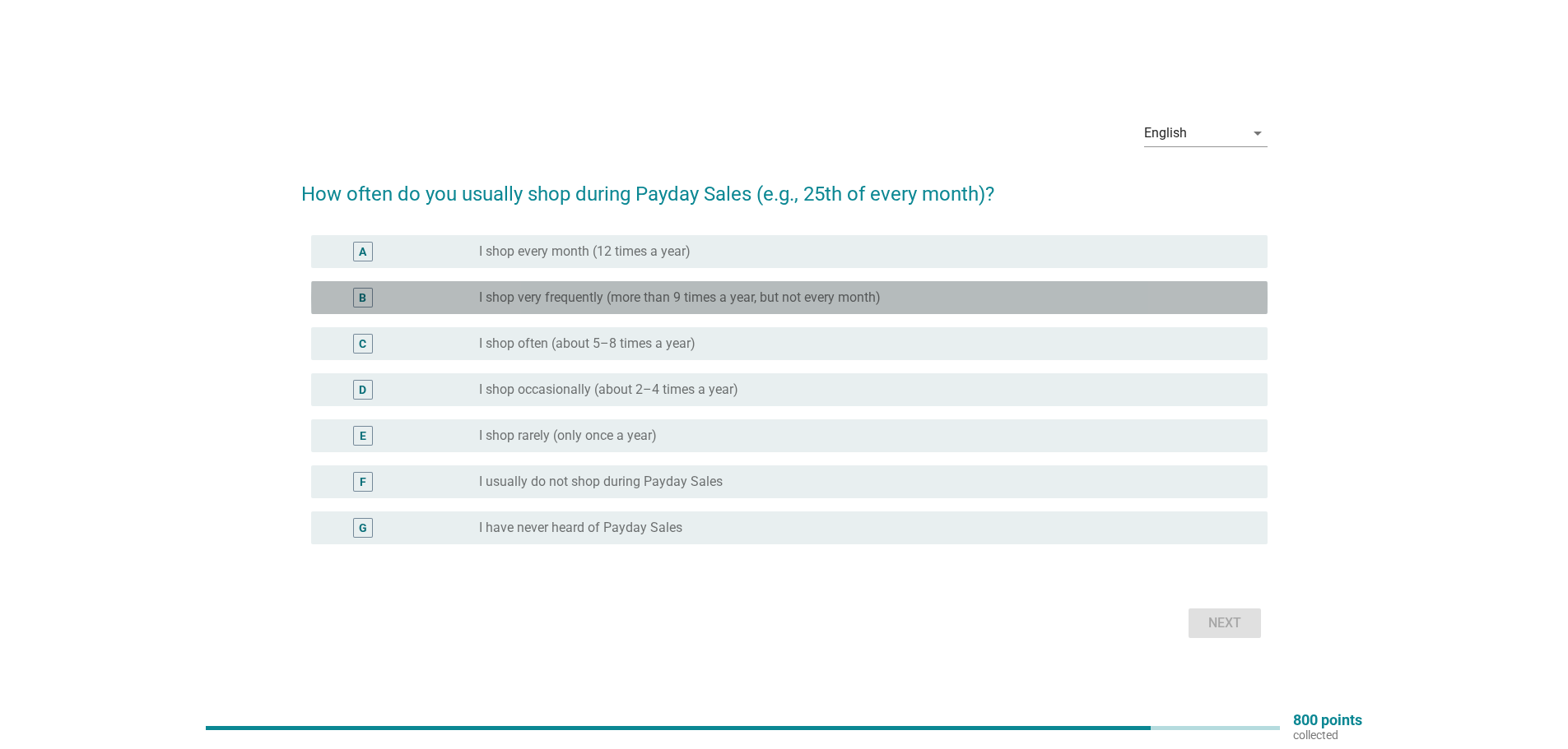
click at [670, 307] on div "radio_button_unchecked I shop very frequently (more than 9 times a year, but no…" at bounding box center [867, 297] width 776 height 20
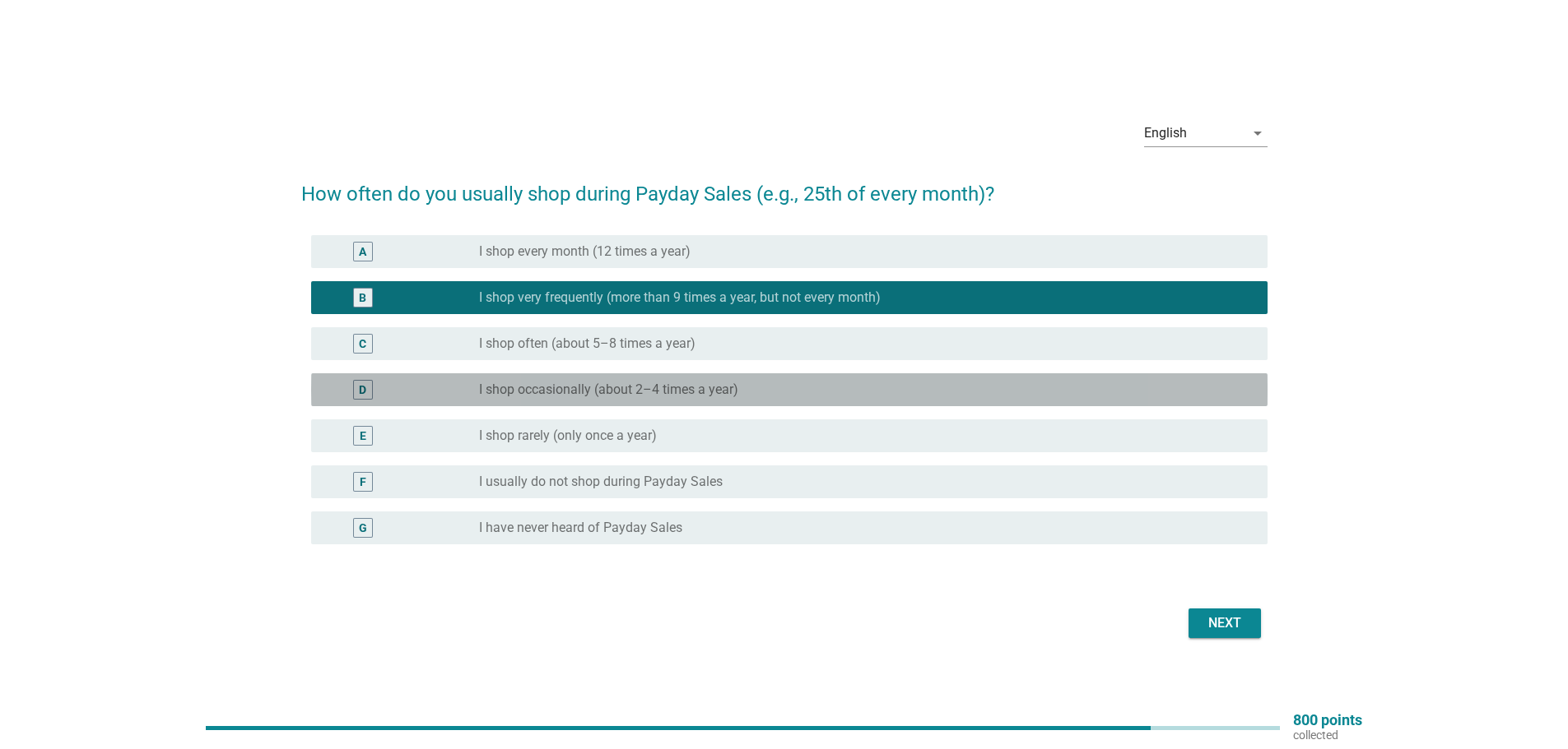
click at [605, 399] on div "D radio_button_unchecked I shop occasionally (about 2–4 times a year)" at bounding box center [790, 390] width 957 height 33
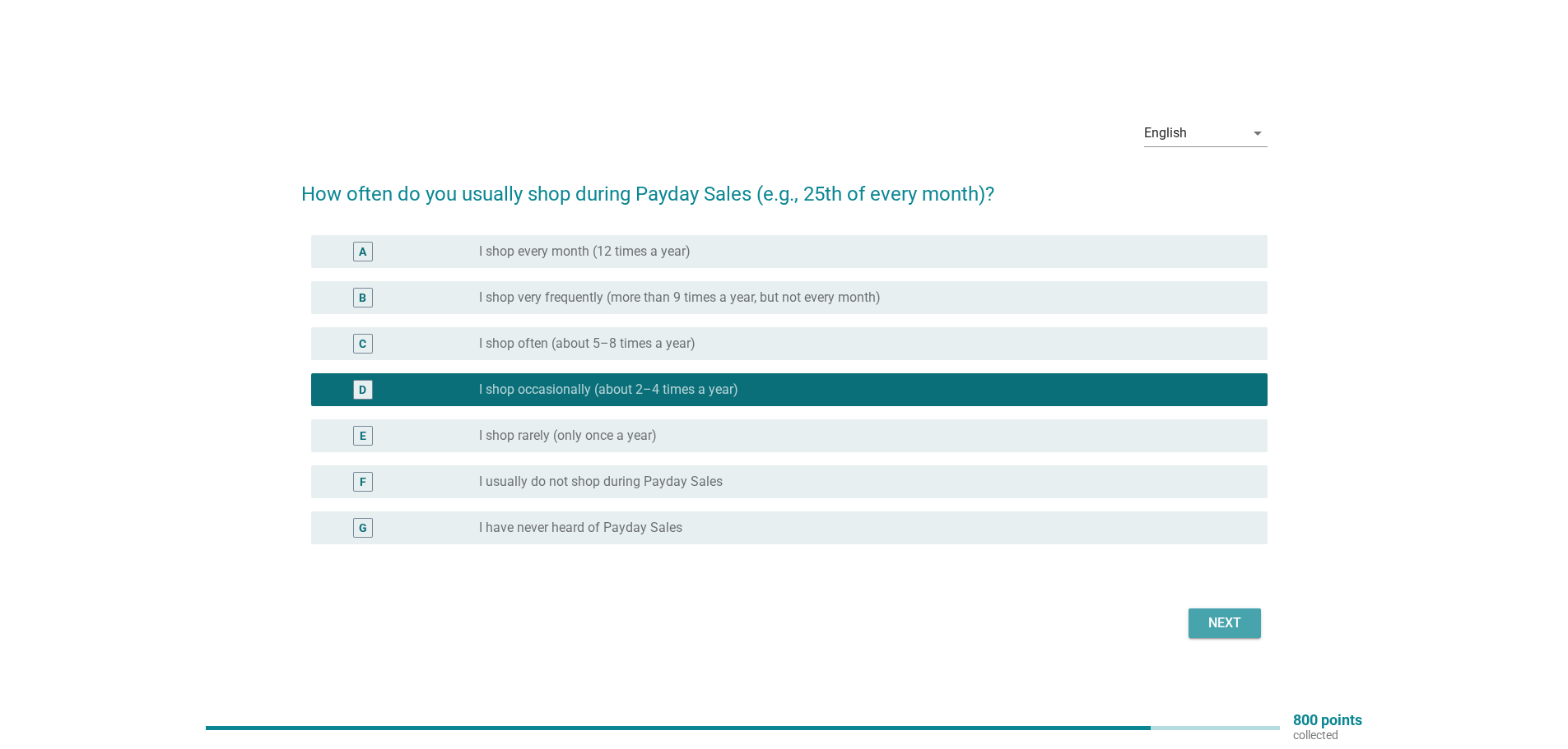
click at [1234, 621] on div "Next" at bounding box center [1224, 623] width 46 height 20
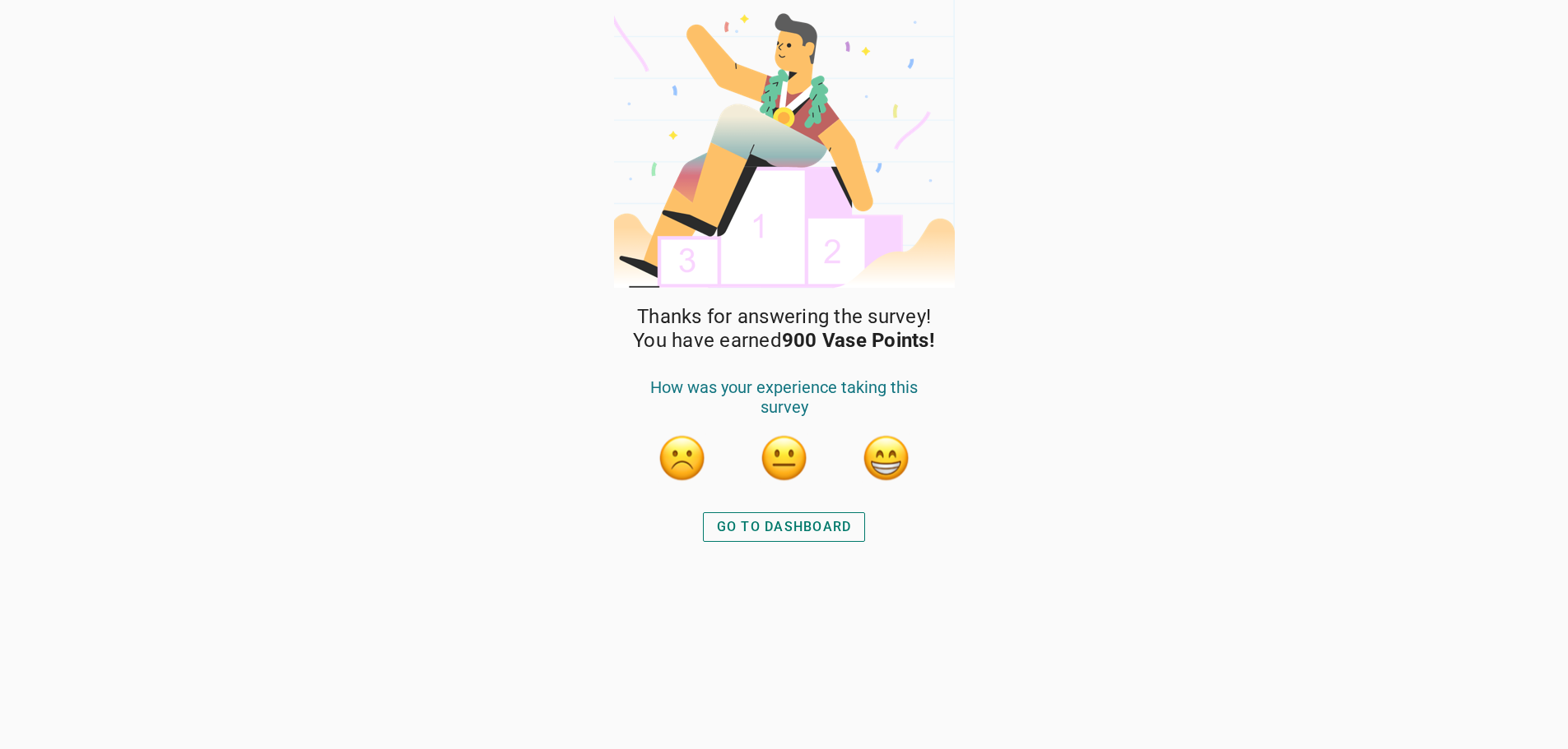
click at [752, 521] on div "GO TO DASHBOARD" at bounding box center [784, 527] width 135 height 20
